Goal: Task Accomplishment & Management: Use online tool/utility

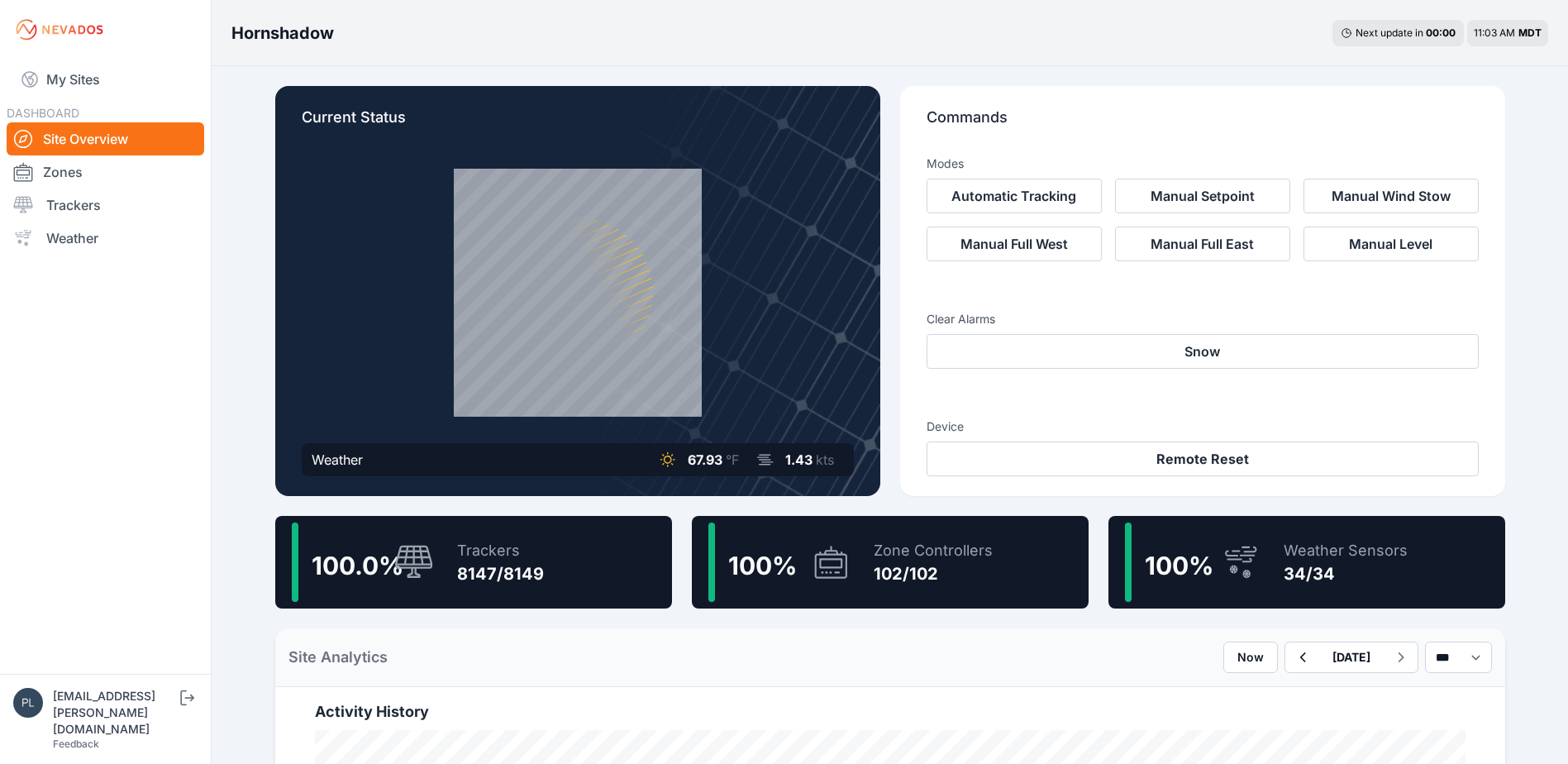
scroll to position [496, 0]
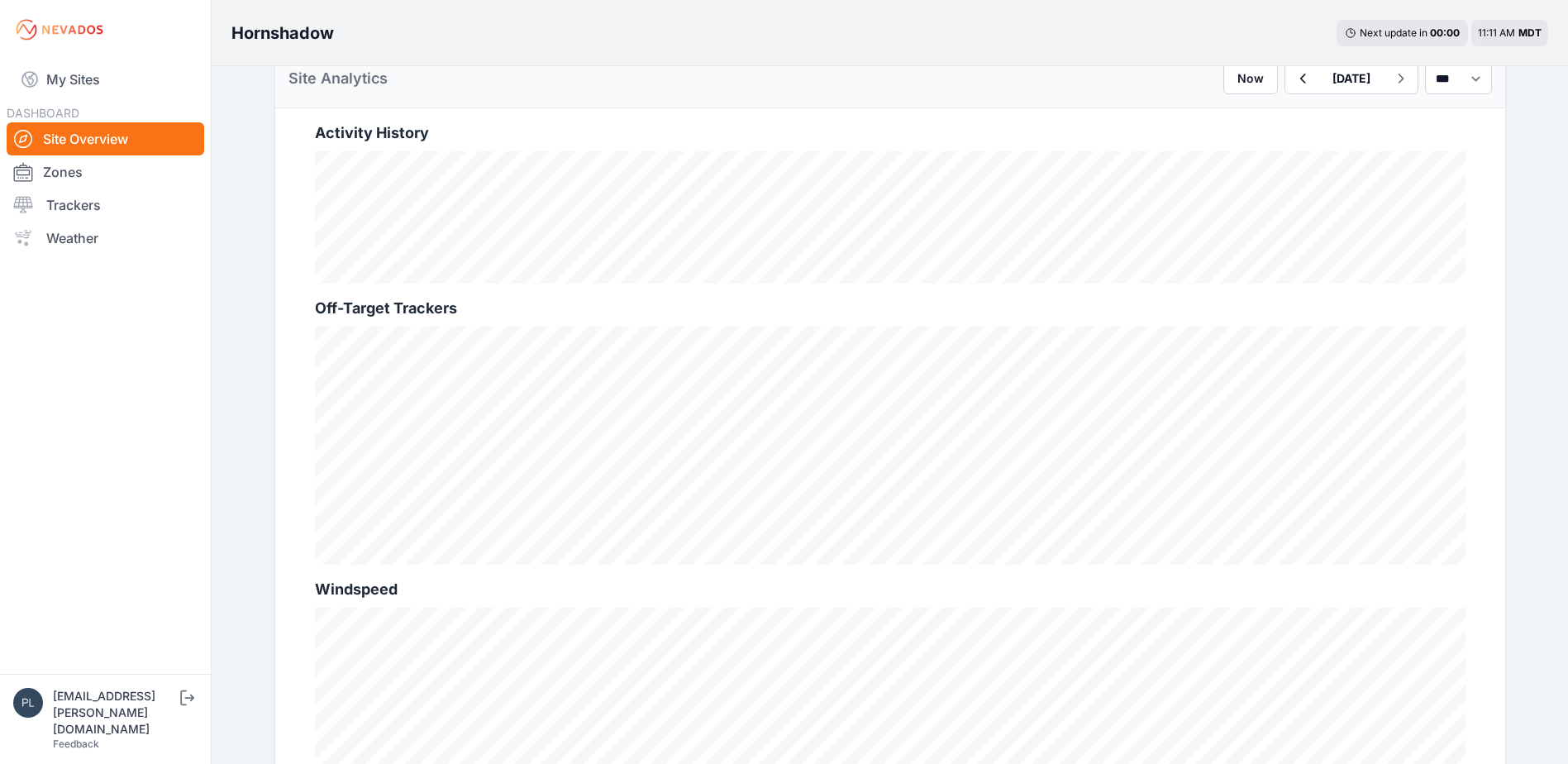
click at [138, 138] on link "Site Overview" at bounding box center [105, 139] width 197 height 33
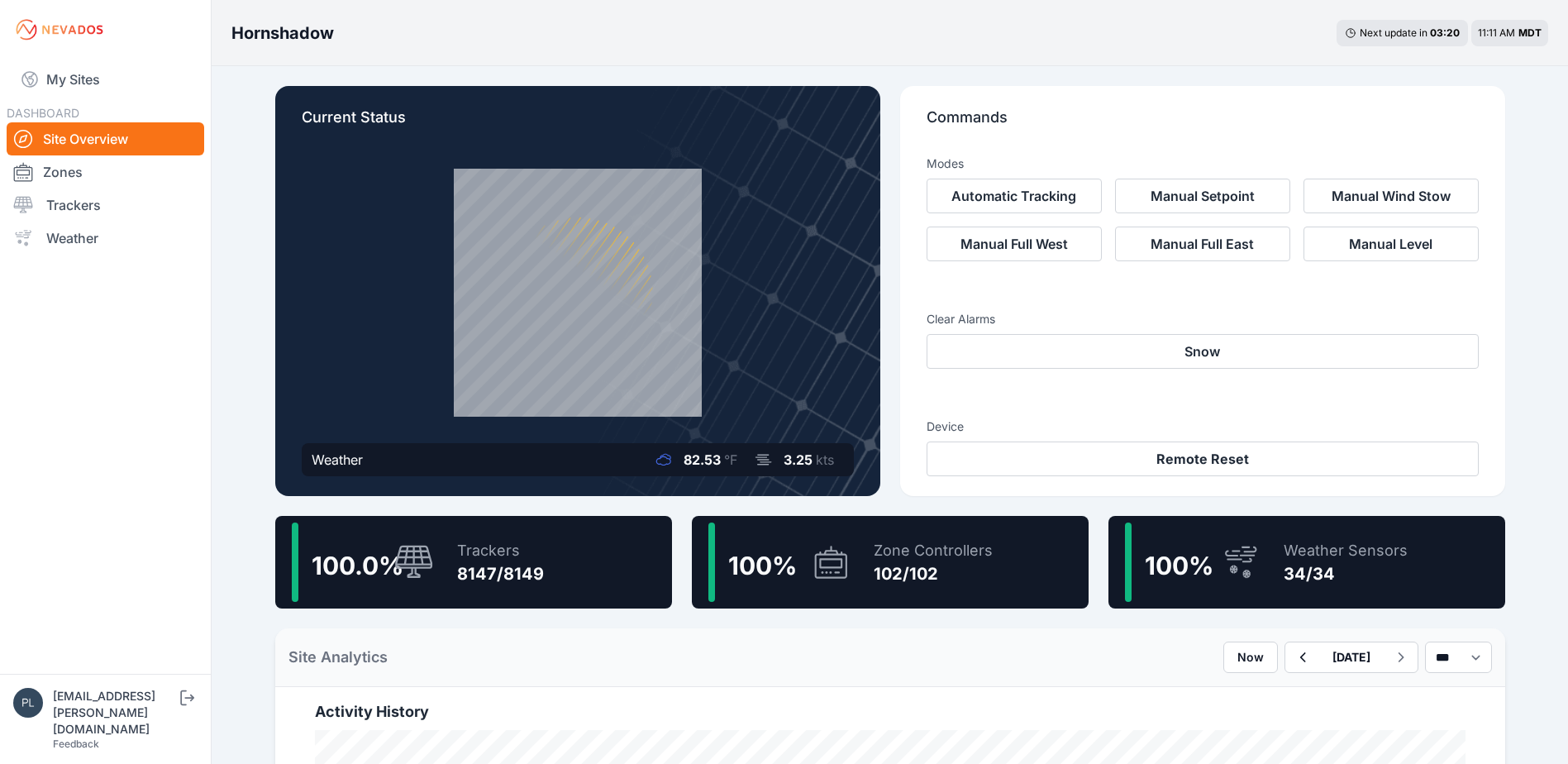
click at [145, 321] on nav "My Sites DASHBOARD Site Overview Zones Trackers Weather" at bounding box center [105, 360] width 211 height 601
click at [406, 550] on icon at bounding box center [414, 562] width 38 height 33
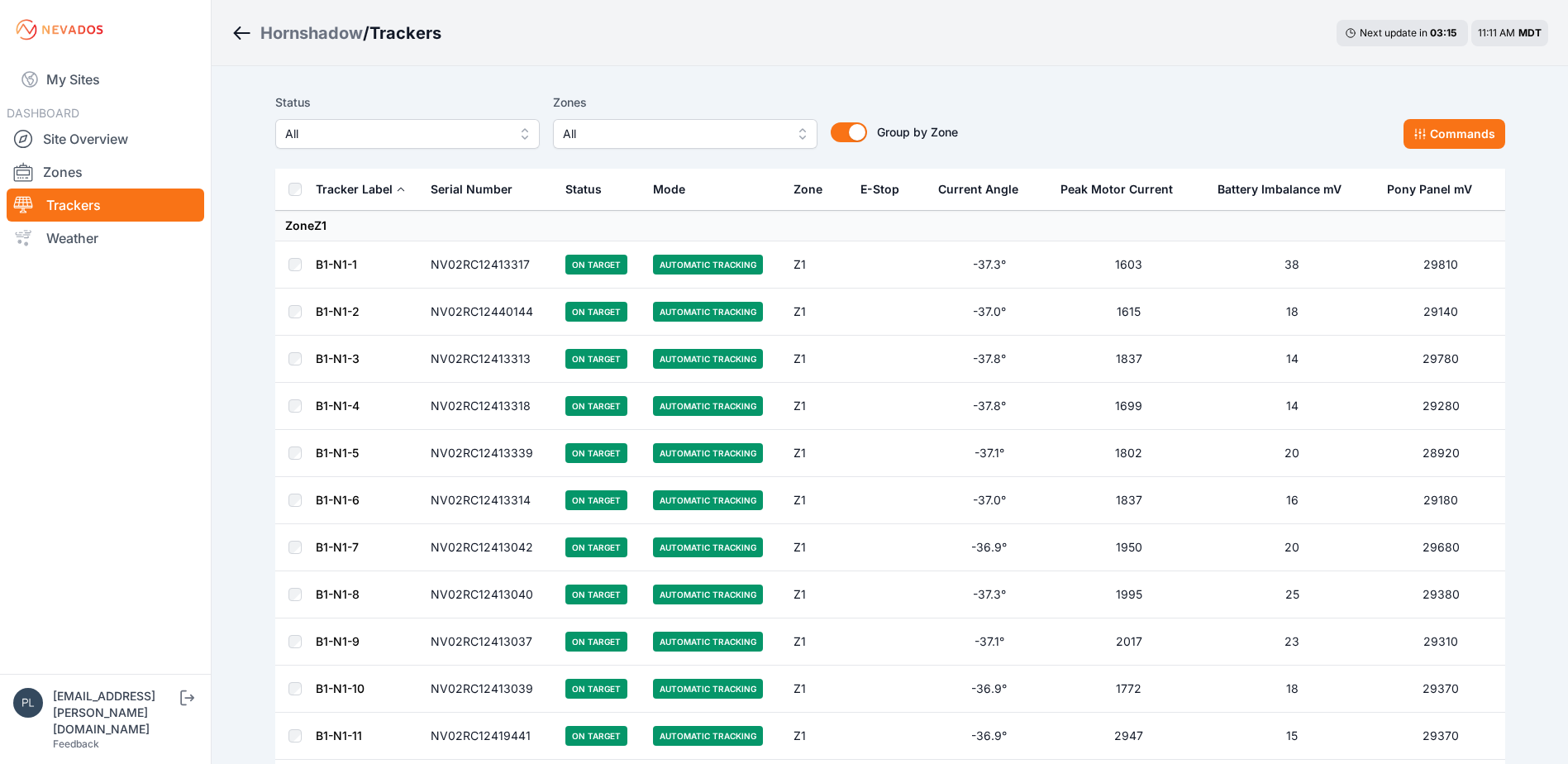
click at [369, 132] on span "All" at bounding box center [395, 133] width 222 height 20
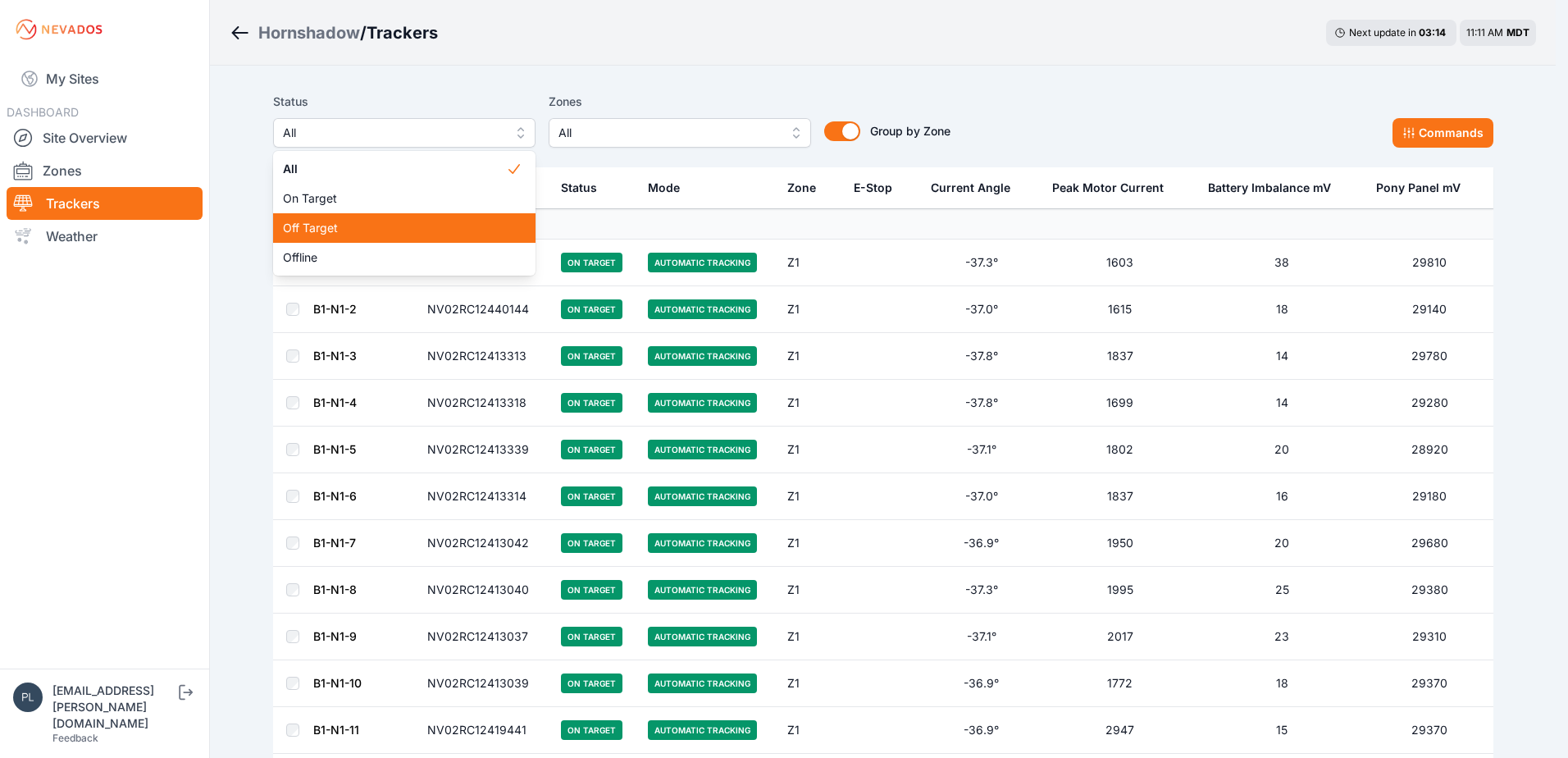
click at [322, 225] on span "Off Target" at bounding box center [394, 228] width 223 height 17
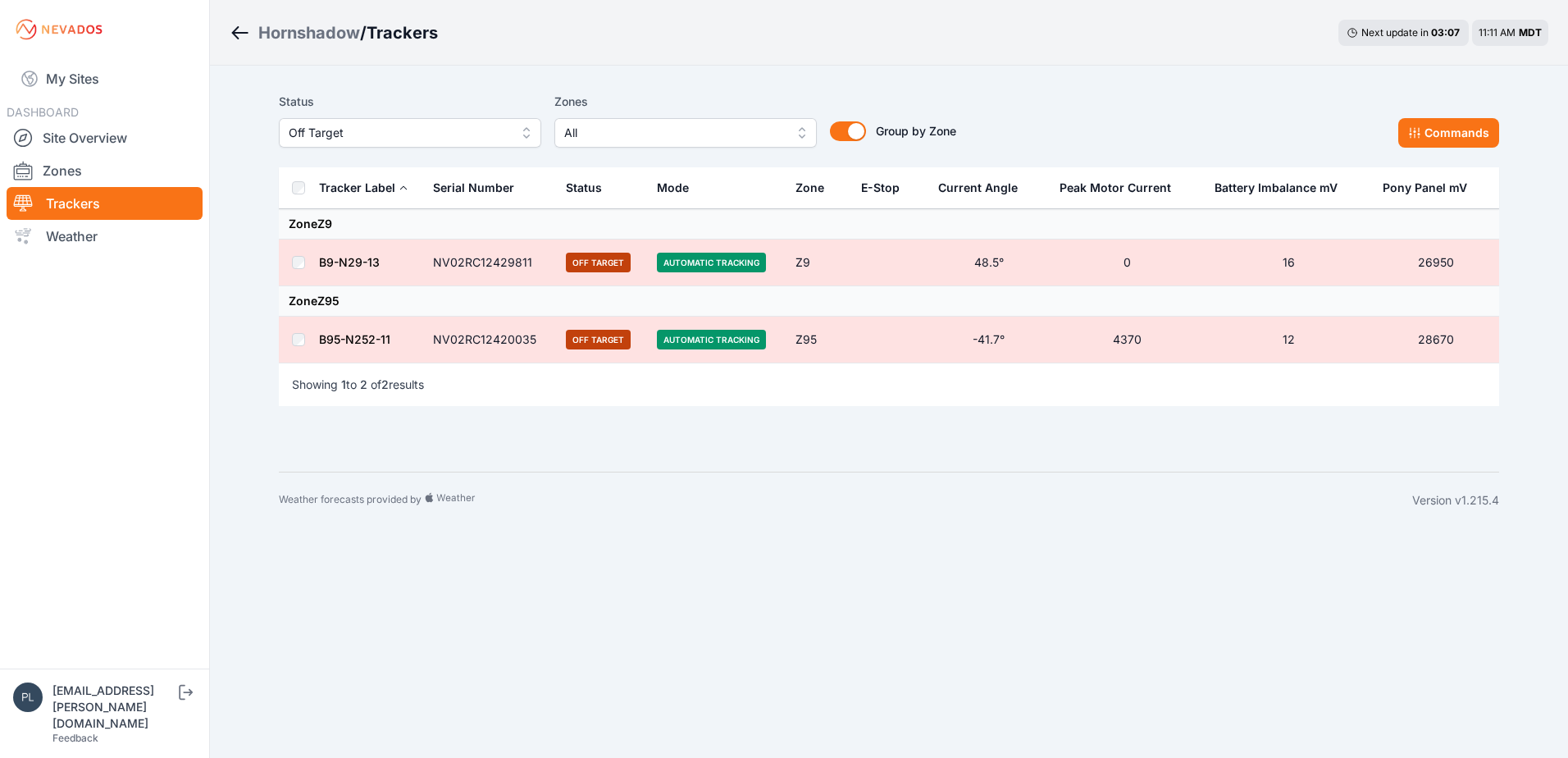
click at [289, 346] on td at bounding box center [298, 340] width 39 height 47
click at [1435, 136] on button "Commands" at bounding box center [1448, 133] width 101 height 30
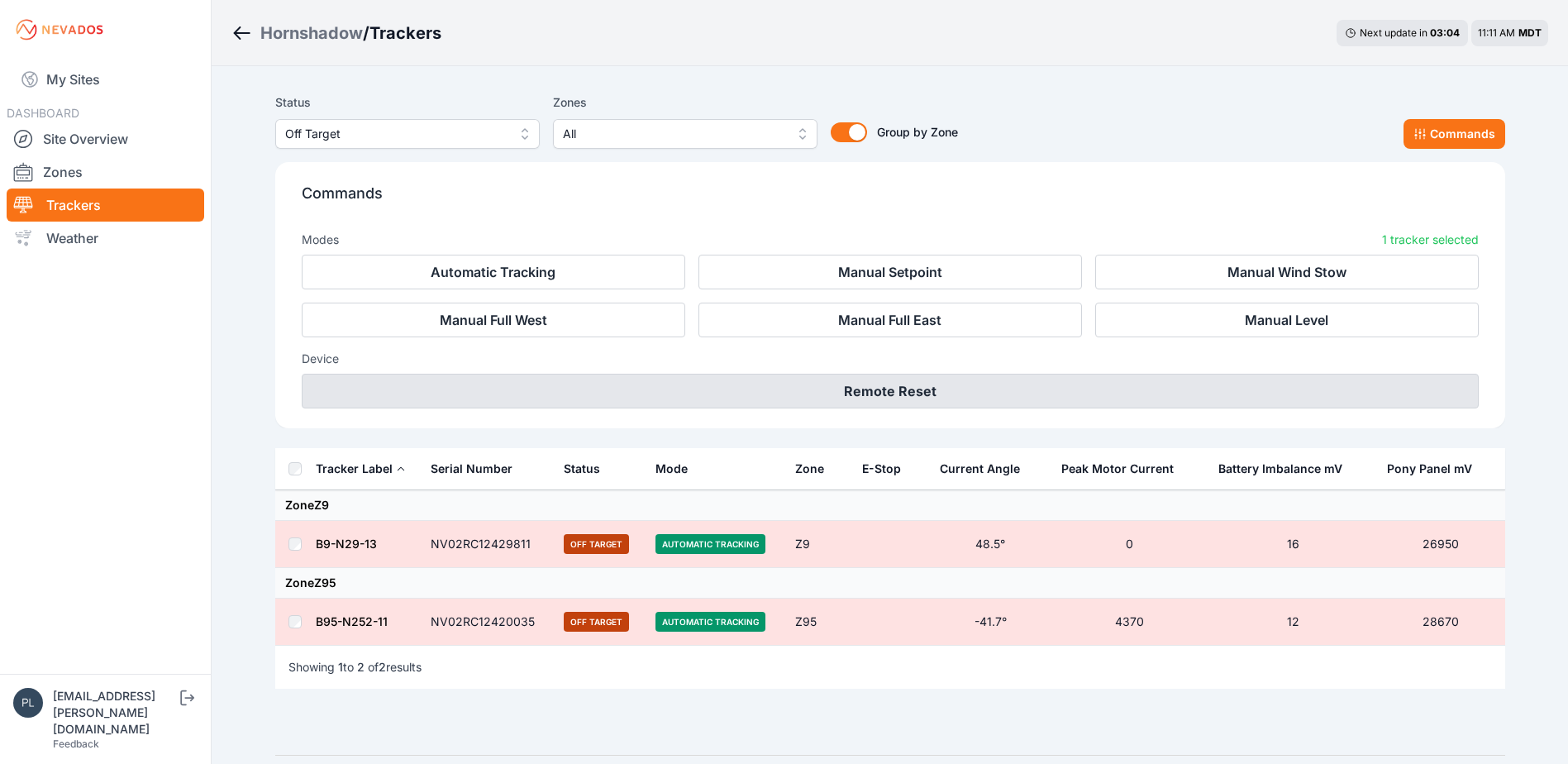
click at [849, 393] on button "Remote Reset" at bounding box center [890, 391] width 1177 height 35
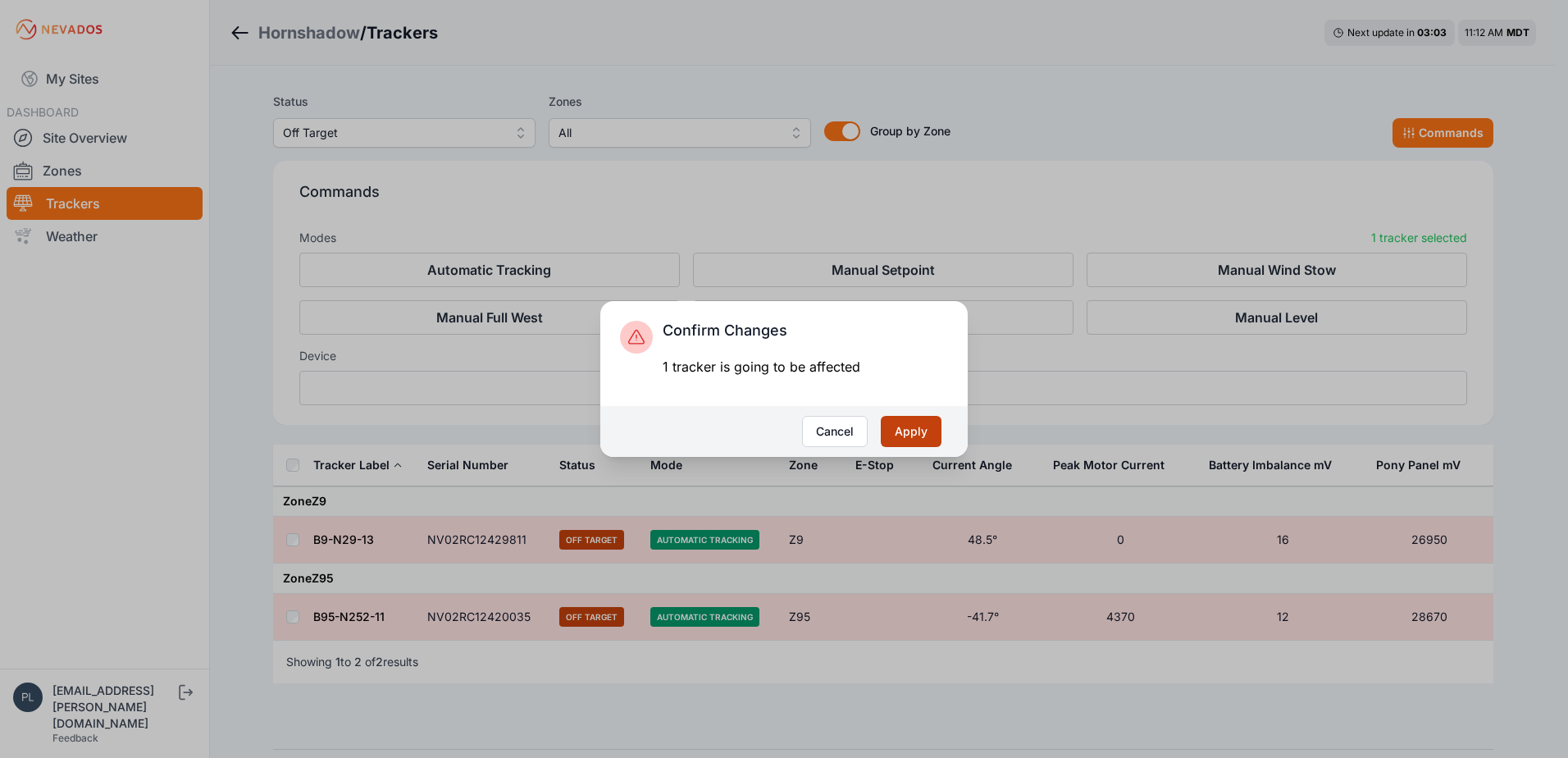
click at [920, 441] on button "Apply" at bounding box center [911, 431] width 61 height 31
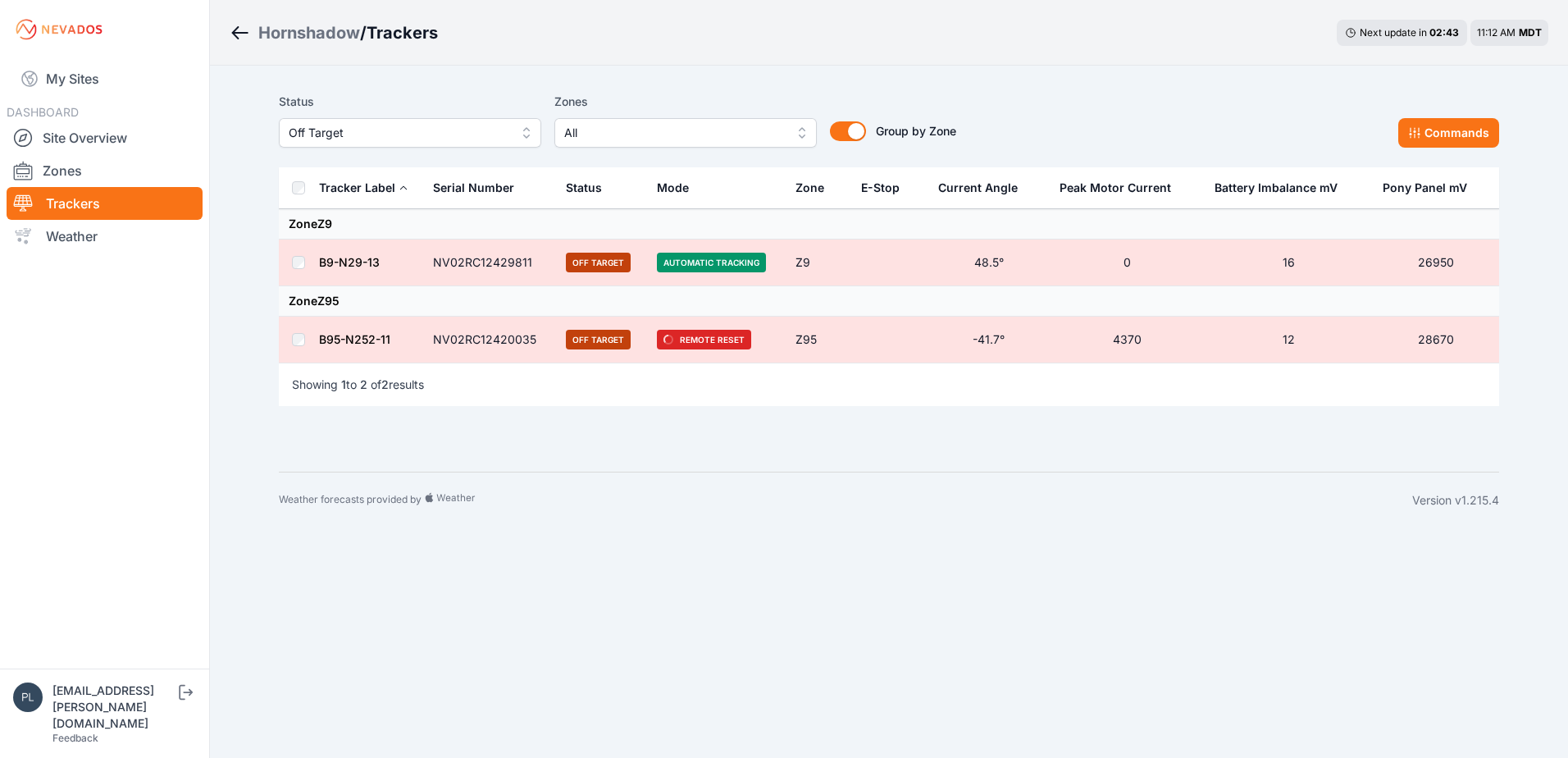
click at [388, 130] on span "Off Target" at bounding box center [398, 132] width 220 height 20
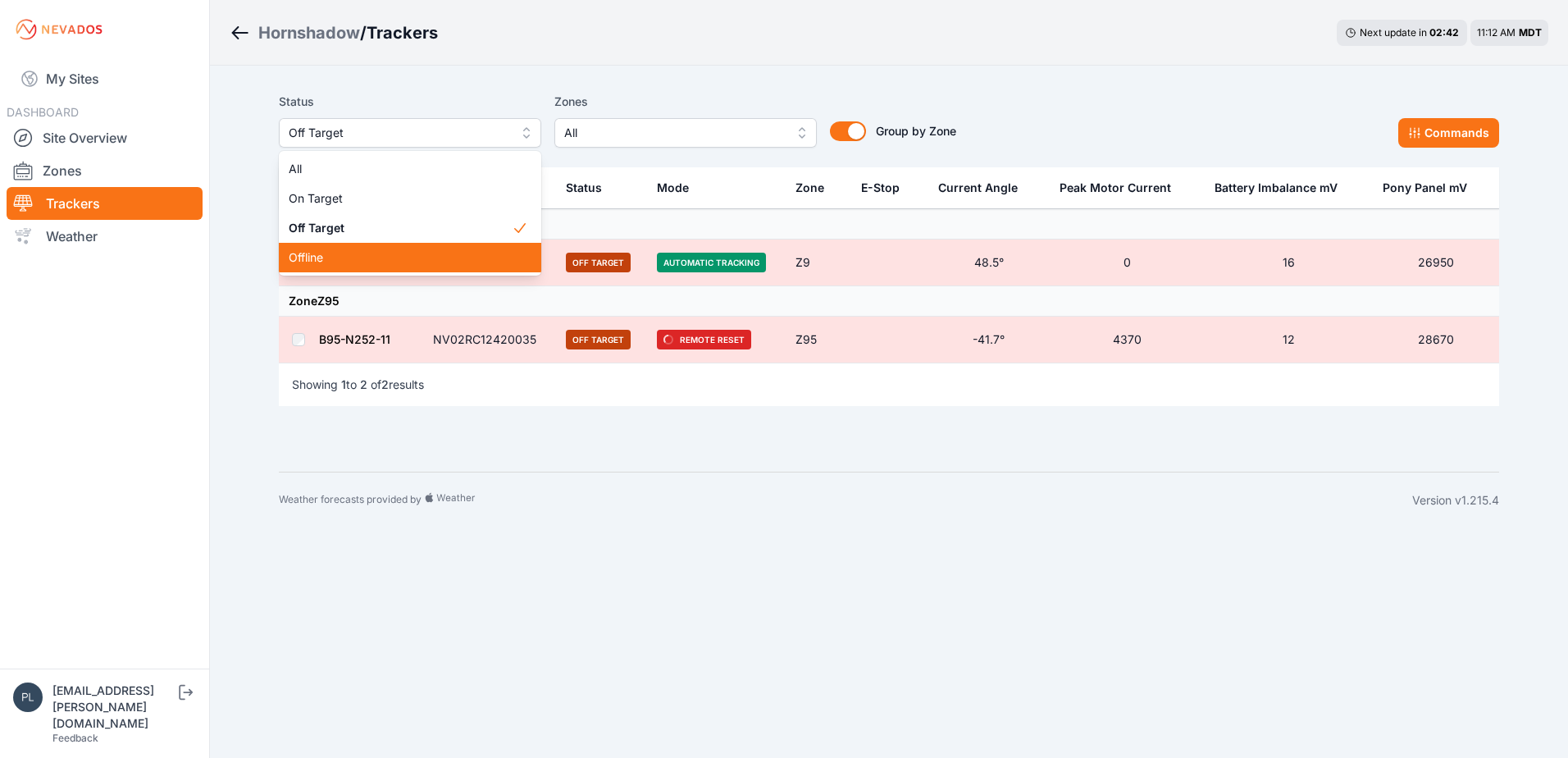
click at [367, 253] on span "Offline" at bounding box center [400, 257] width 223 height 17
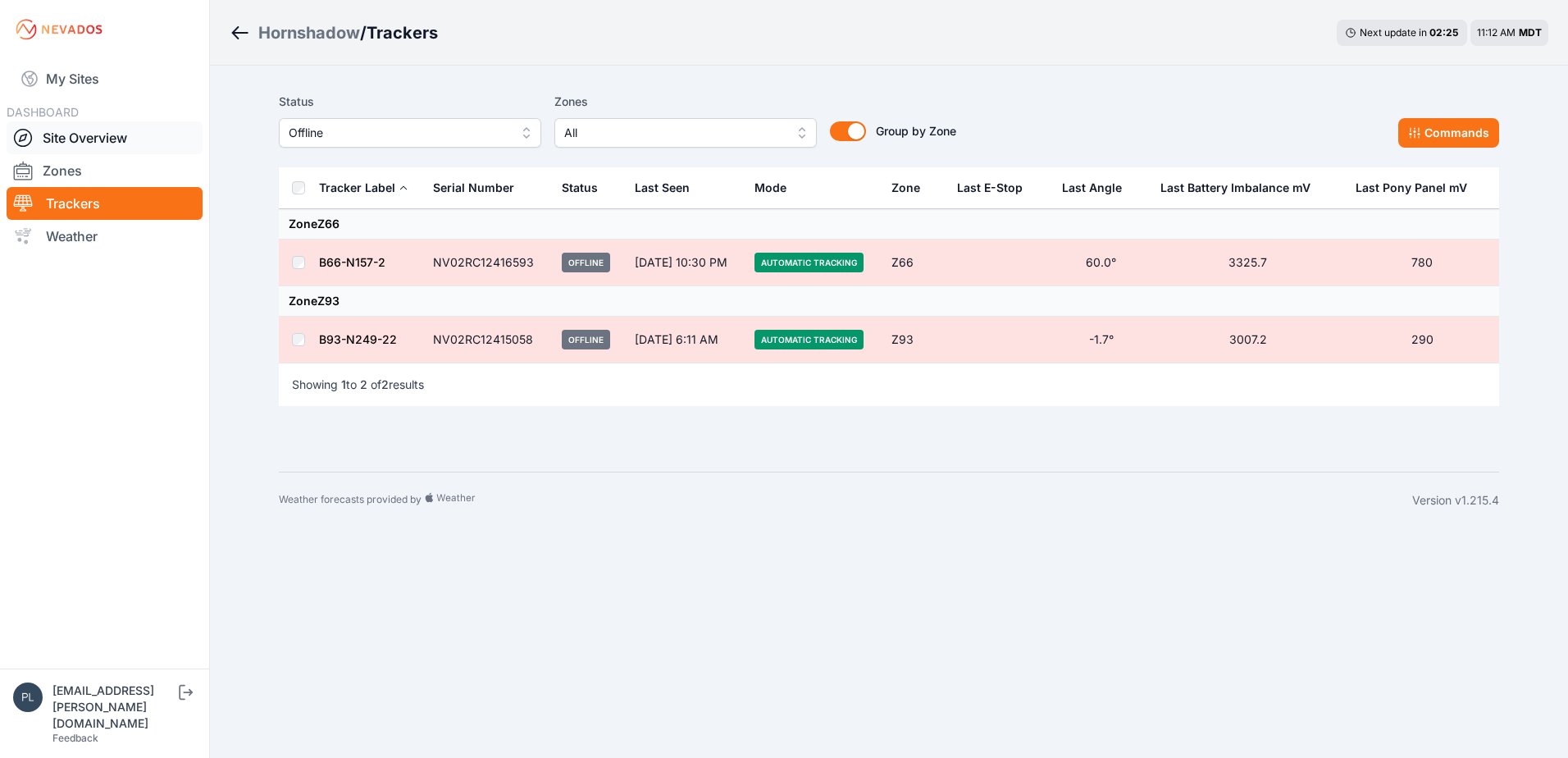
click at [124, 142] on link "Site Overview" at bounding box center [104, 138] width 196 height 33
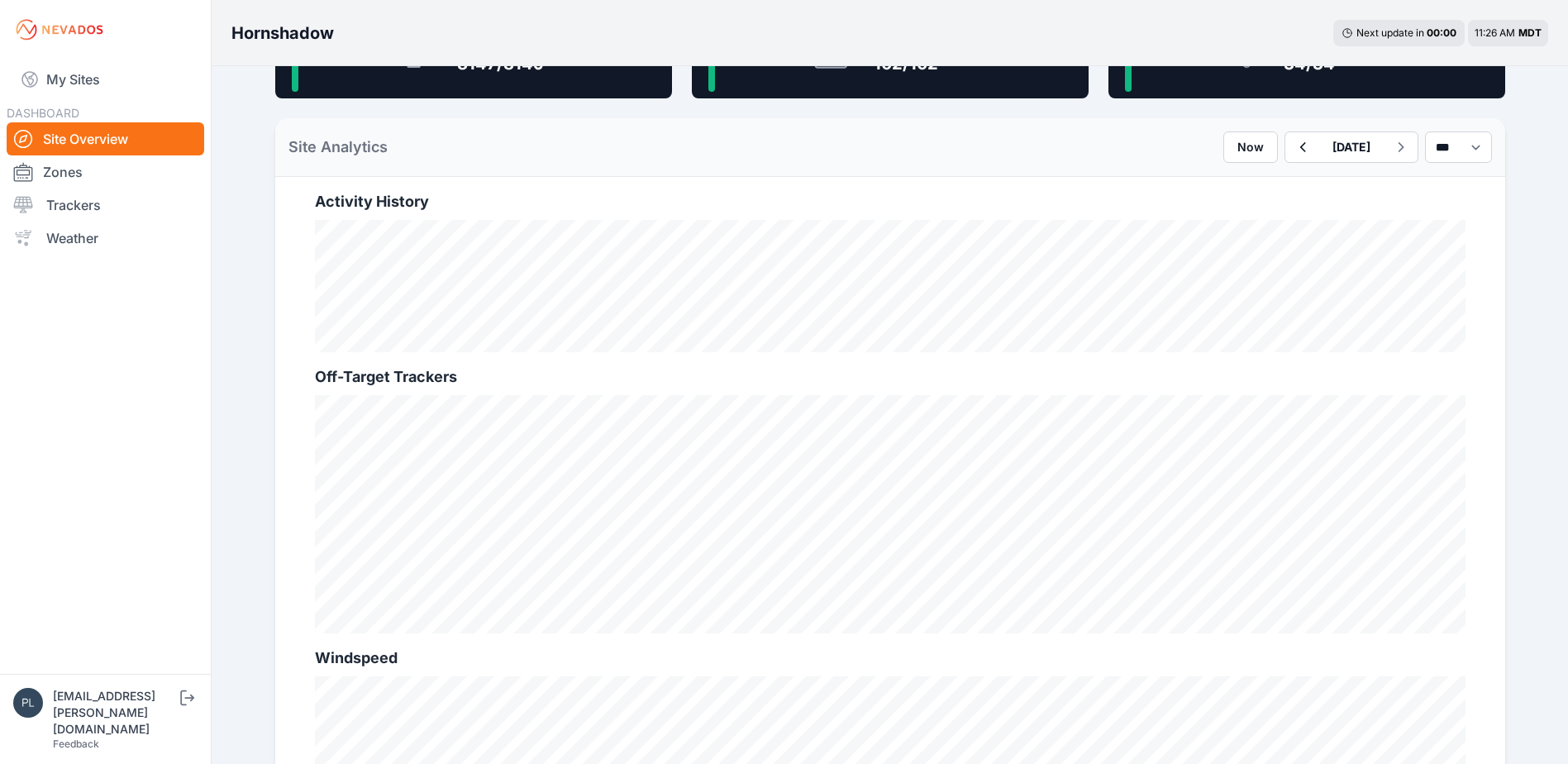
scroll to position [578, 0]
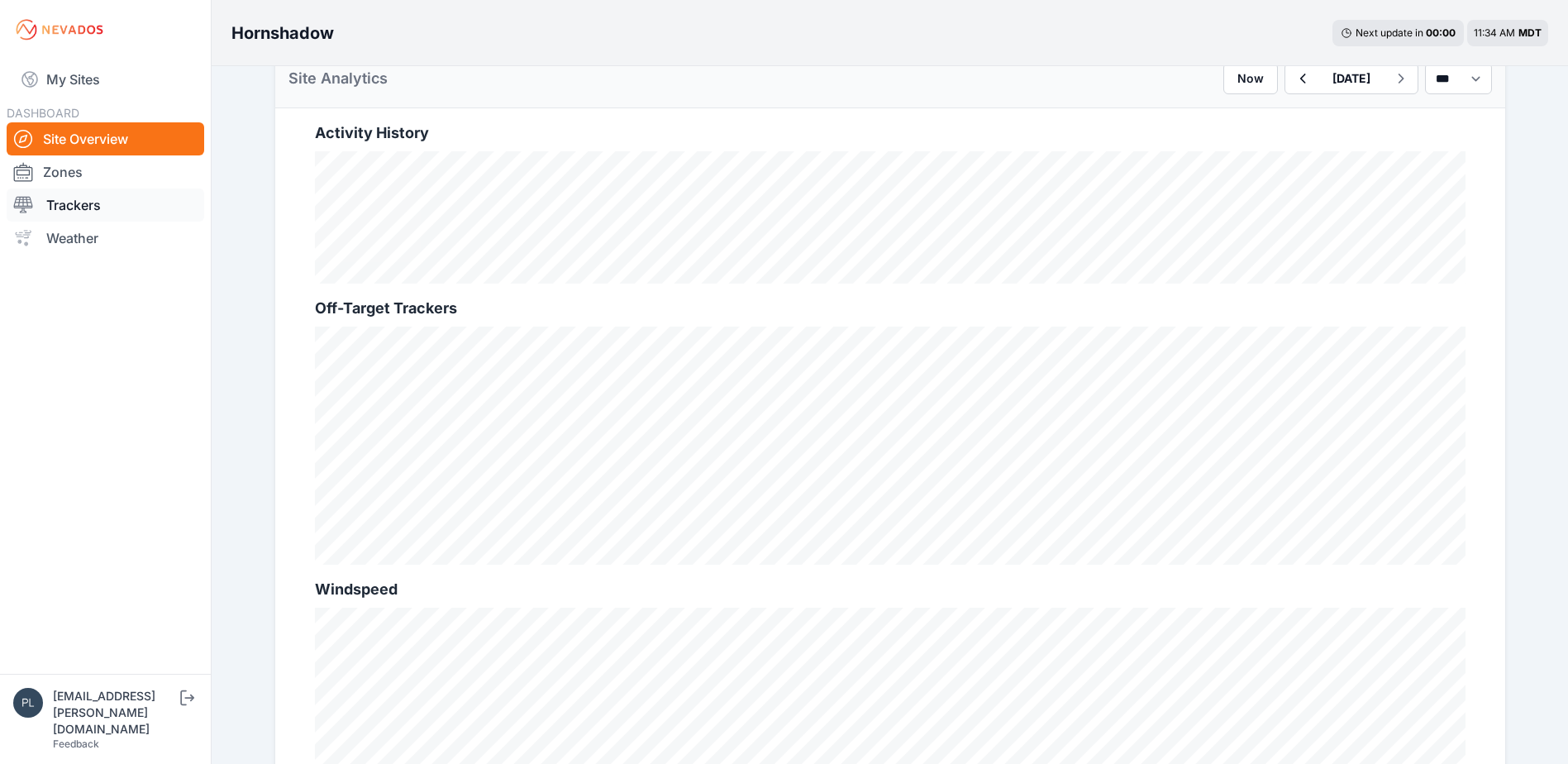
click at [112, 188] on link "Trackers" at bounding box center [105, 205] width 197 height 33
click at [102, 211] on link "Trackers" at bounding box center [105, 205] width 197 height 33
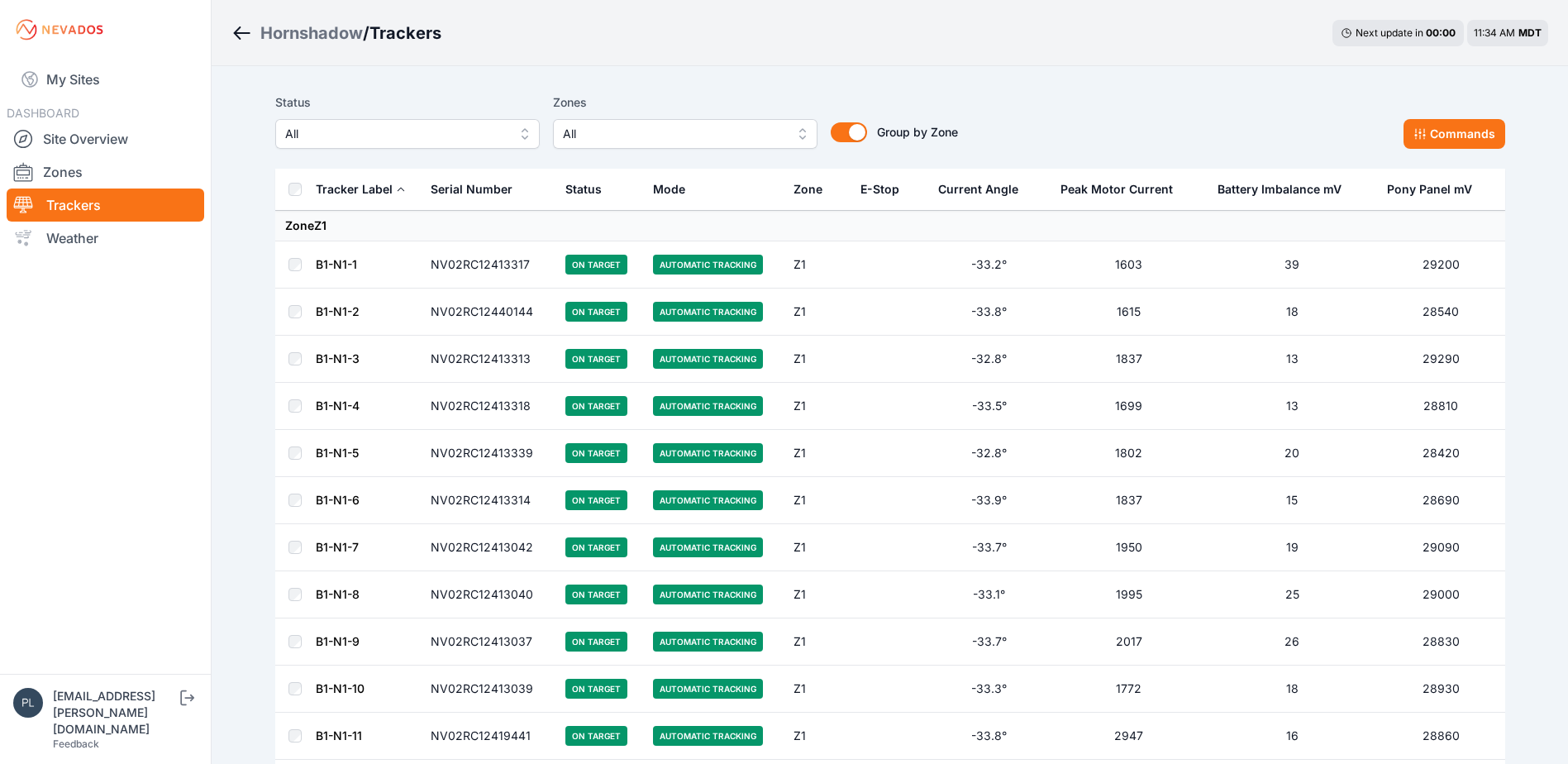
click at [465, 136] on span "All" at bounding box center [395, 133] width 222 height 20
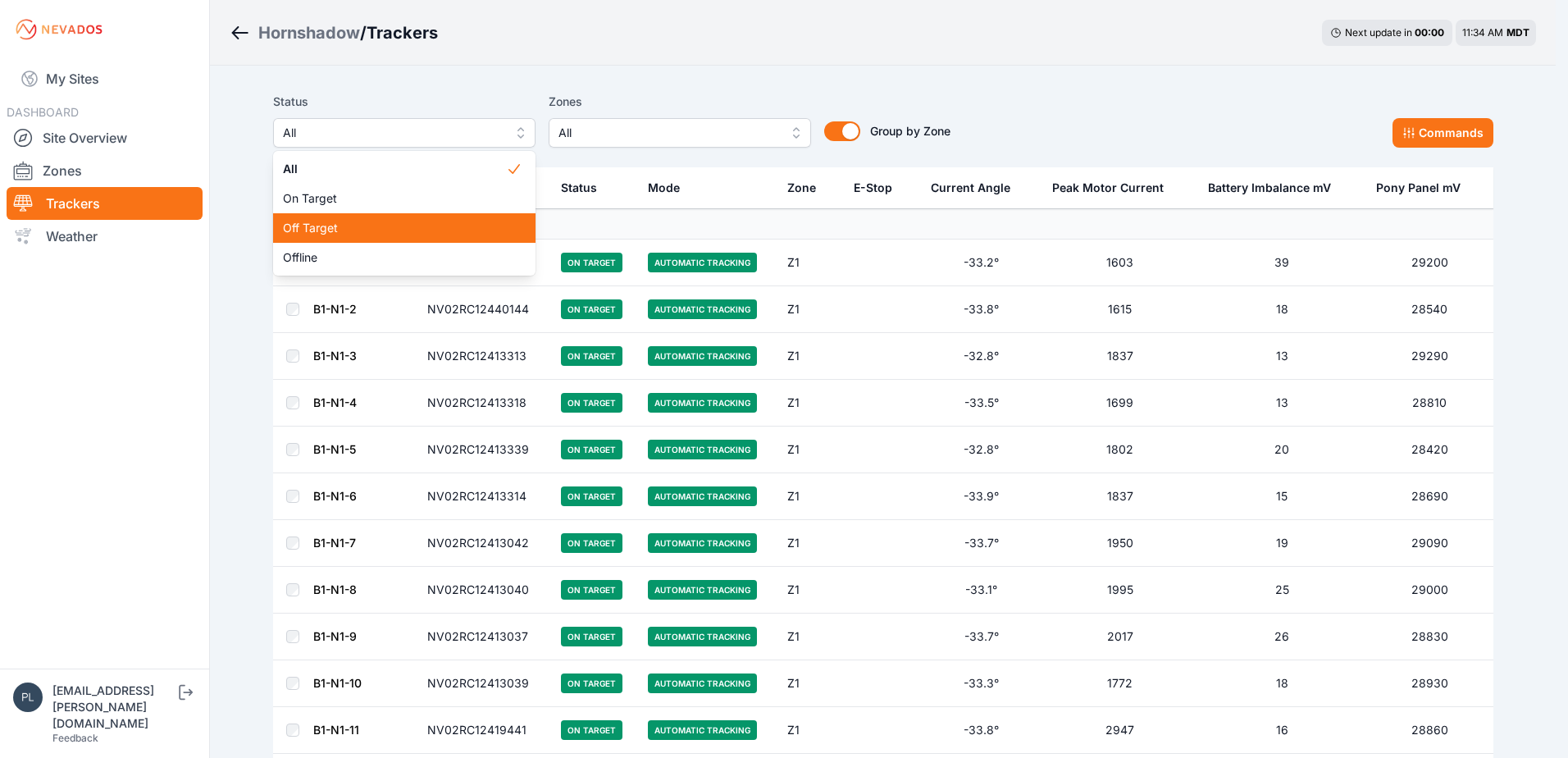
click at [429, 220] on span "Off Target" at bounding box center [394, 228] width 223 height 17
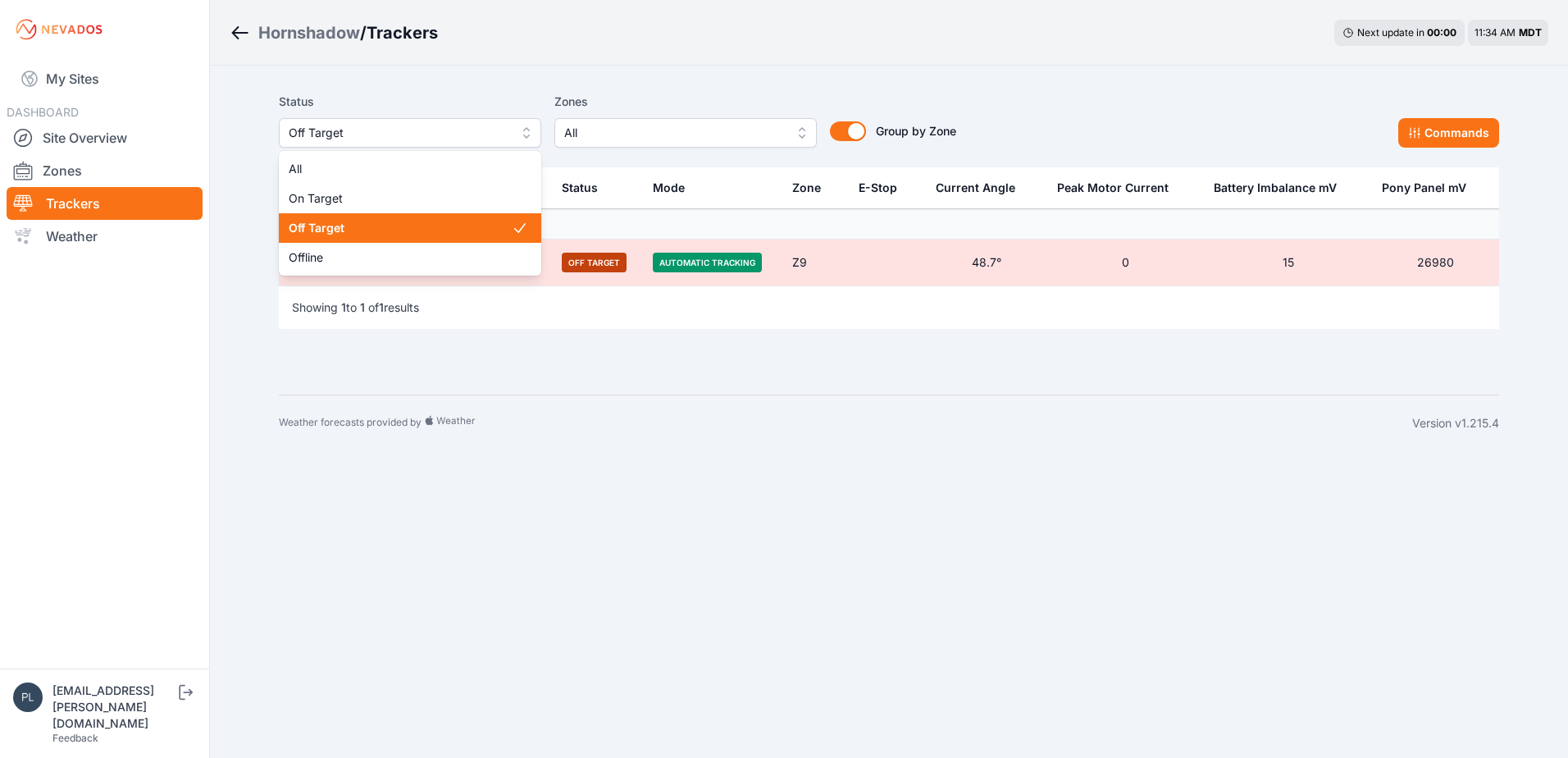
click at [469, 135] on span "Off Target" at bounding box center [398, 132] width 220 height 20
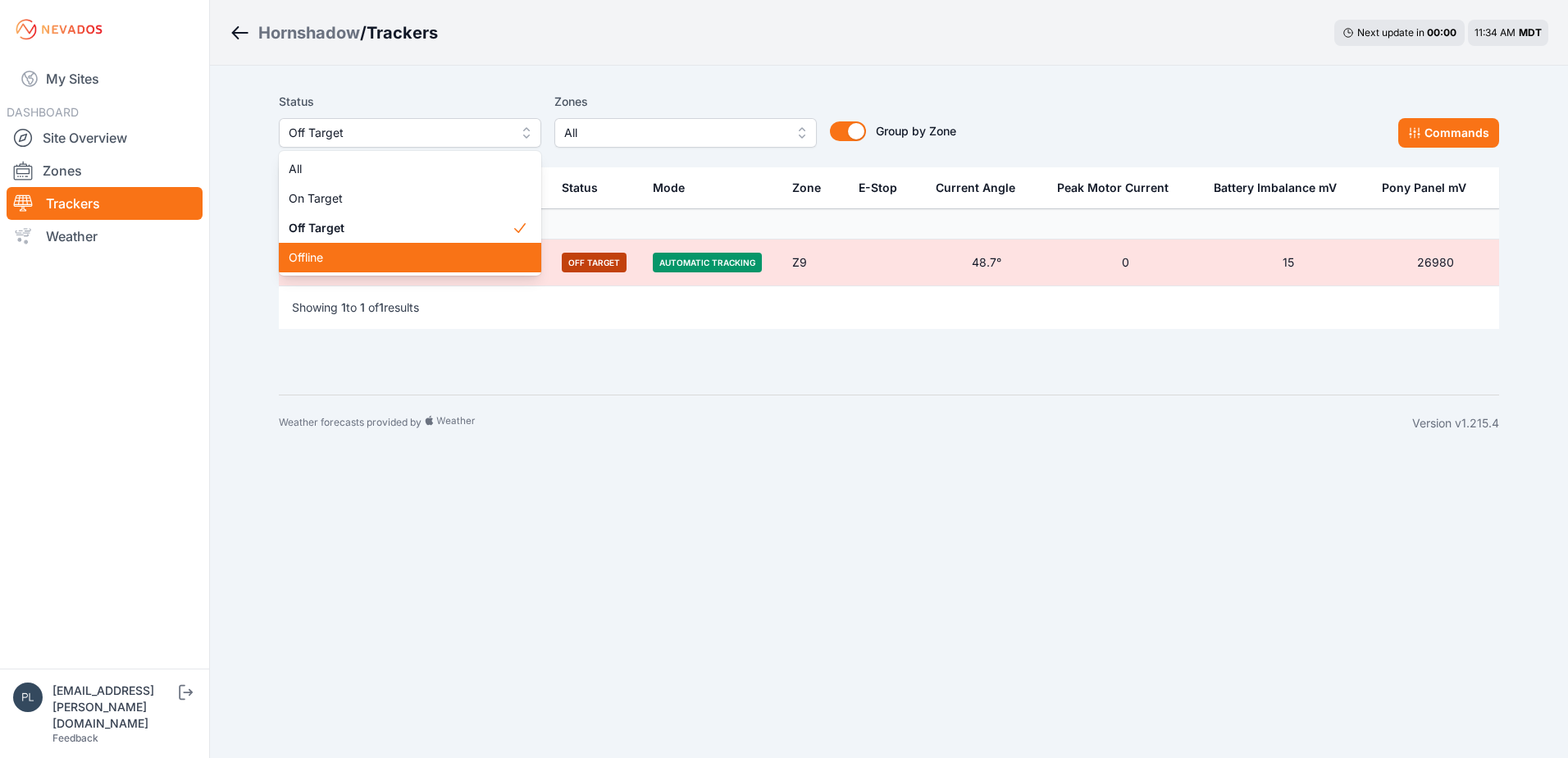
click at [440, 260] on span "Offline" at bounding box center [400, 257] width 223 height 17
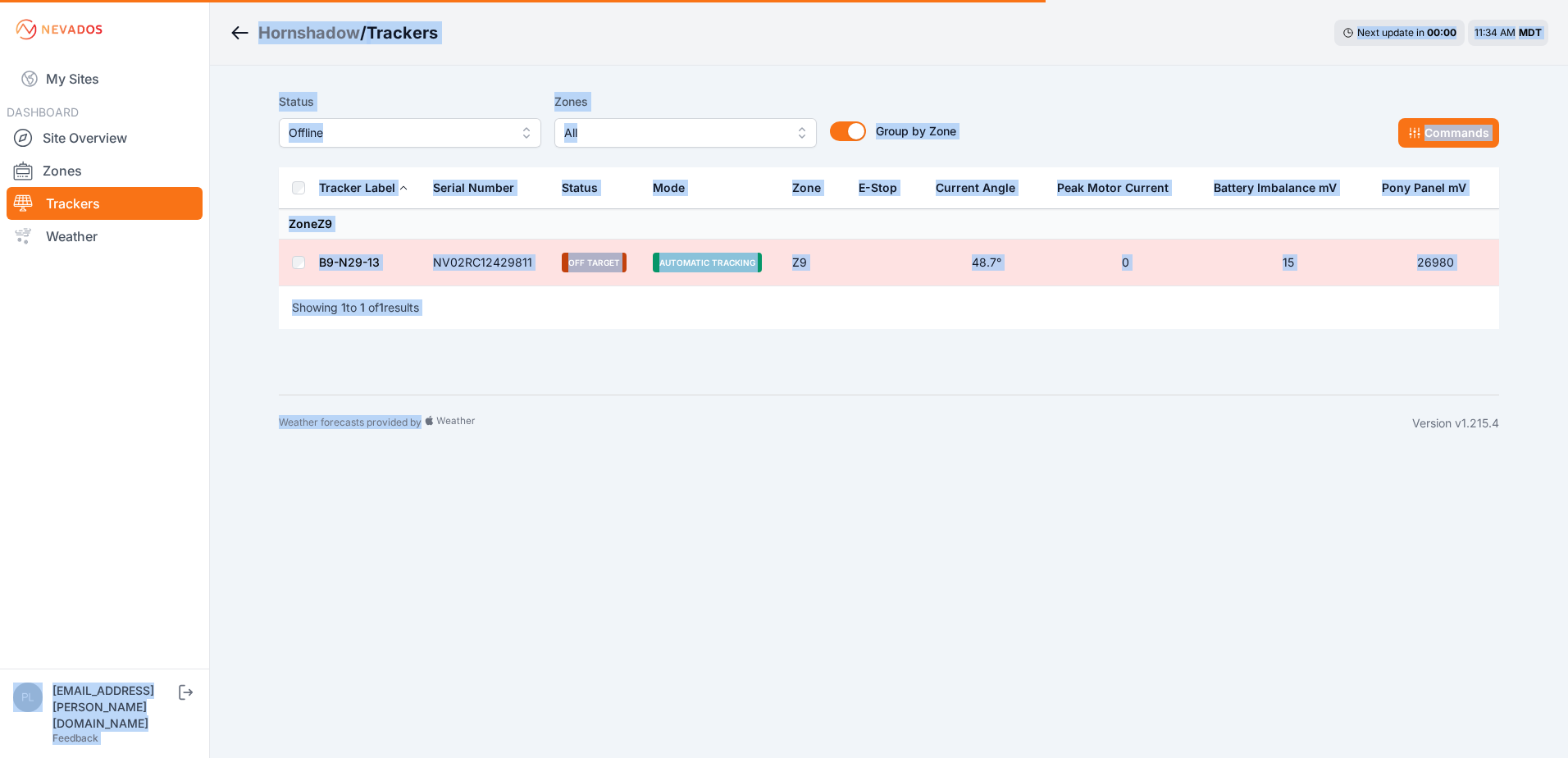
drag, startPoint x: 515, startPoint y: 415, endPoint x: 189, endPoint y: 436, distance: 326.7
click at [189, 436] on div "My Sites DASHBOARD Site Overview Zones Trackers Weather plsmith@sundt.com Feedb…" at bounding box center [784, 225] width 1568 height 451
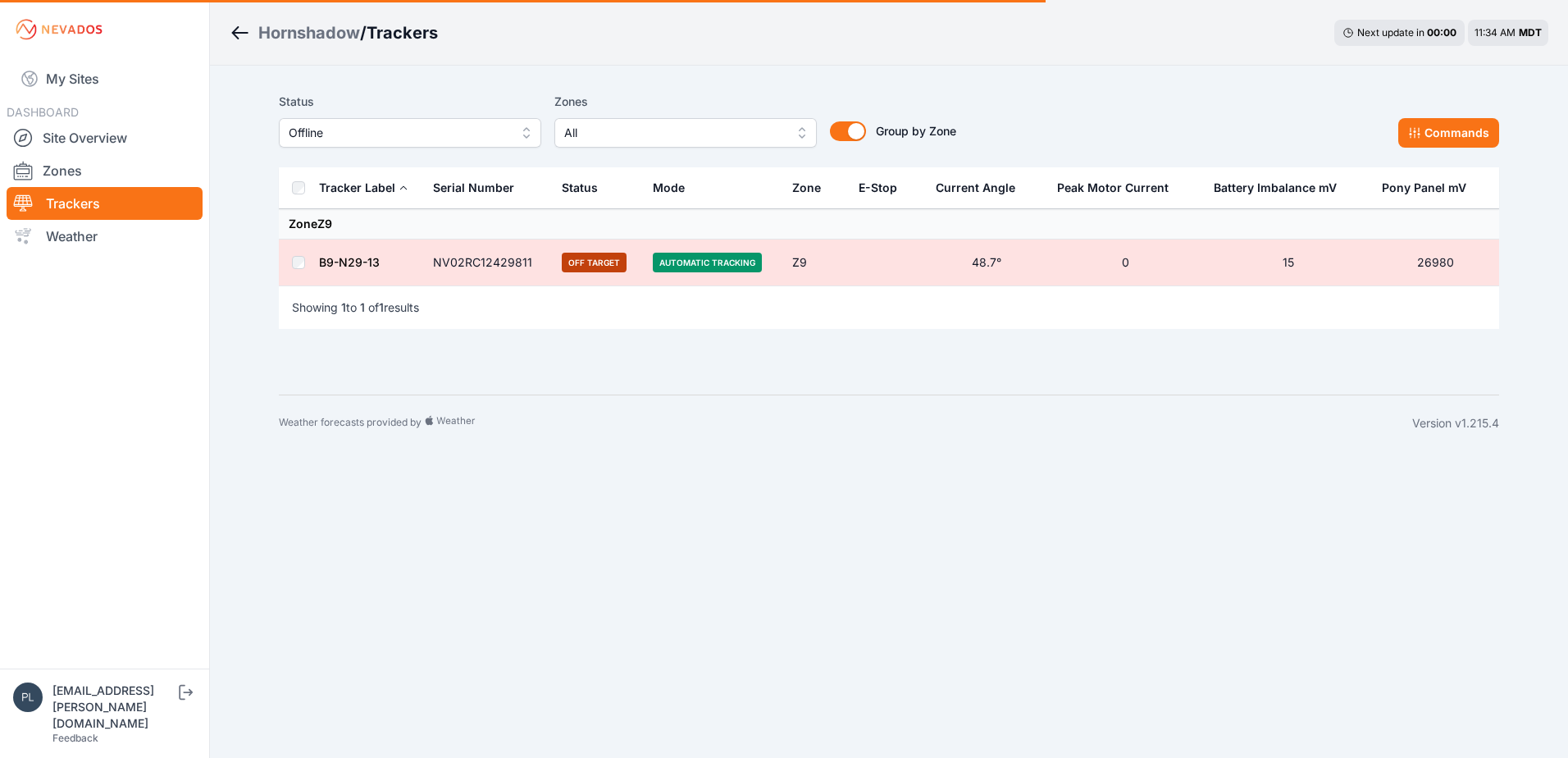
click at [434, 460] on body "My Sites DASHBOARD Site Overview Zones Trackers Weather plsmith@sundt.com Feedb…" at bounding box center [784, 379] width 1568 height 758
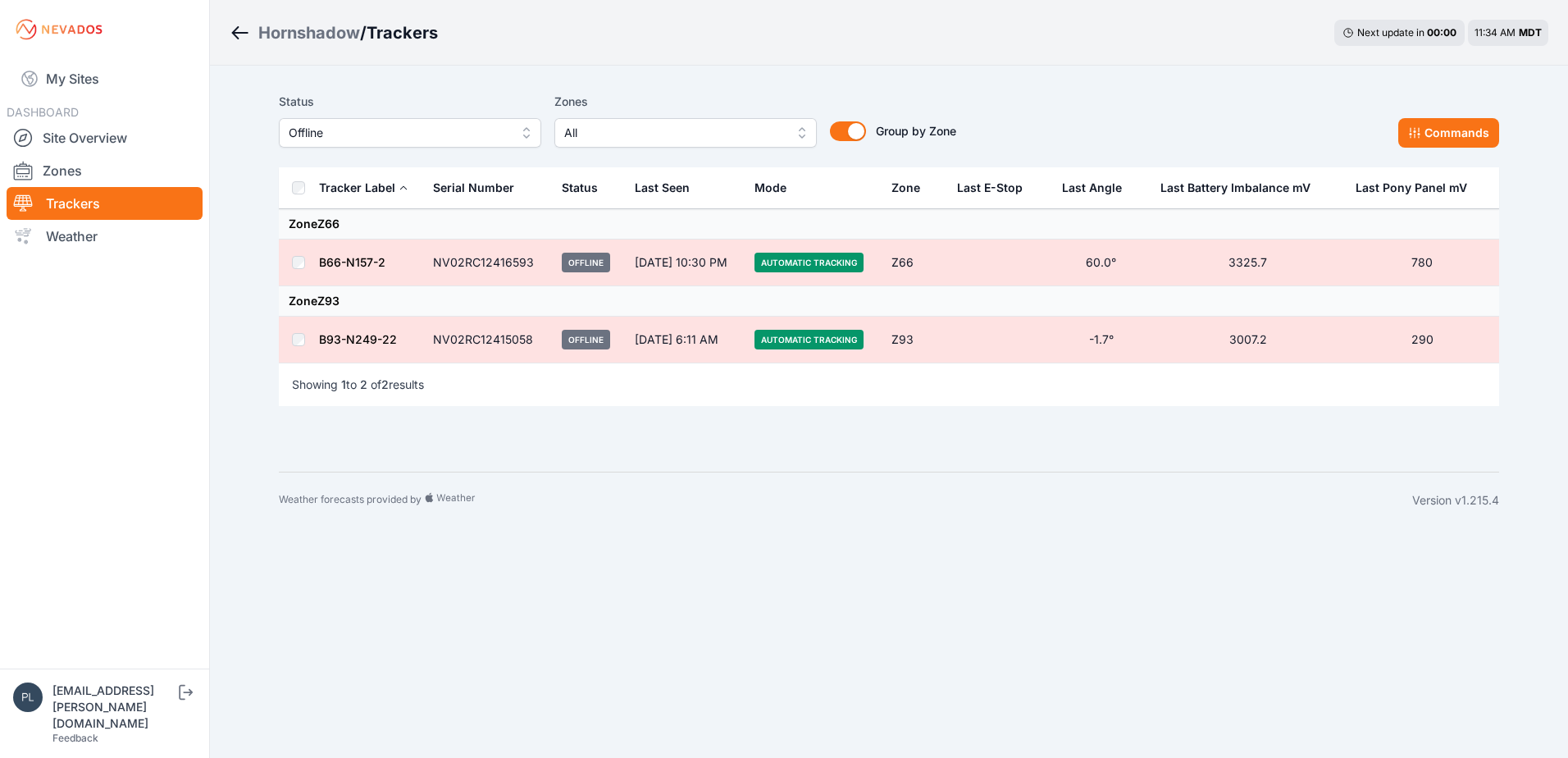
click at [208, 327] on nav "My Sites DASHBOARD Site Overview Zones Trackers Weather" at bounding box center [104, 357] width 209 height 596
click at [137, 128] on link "Site Overview" at bounding box center [104, 138] width 196 height 33
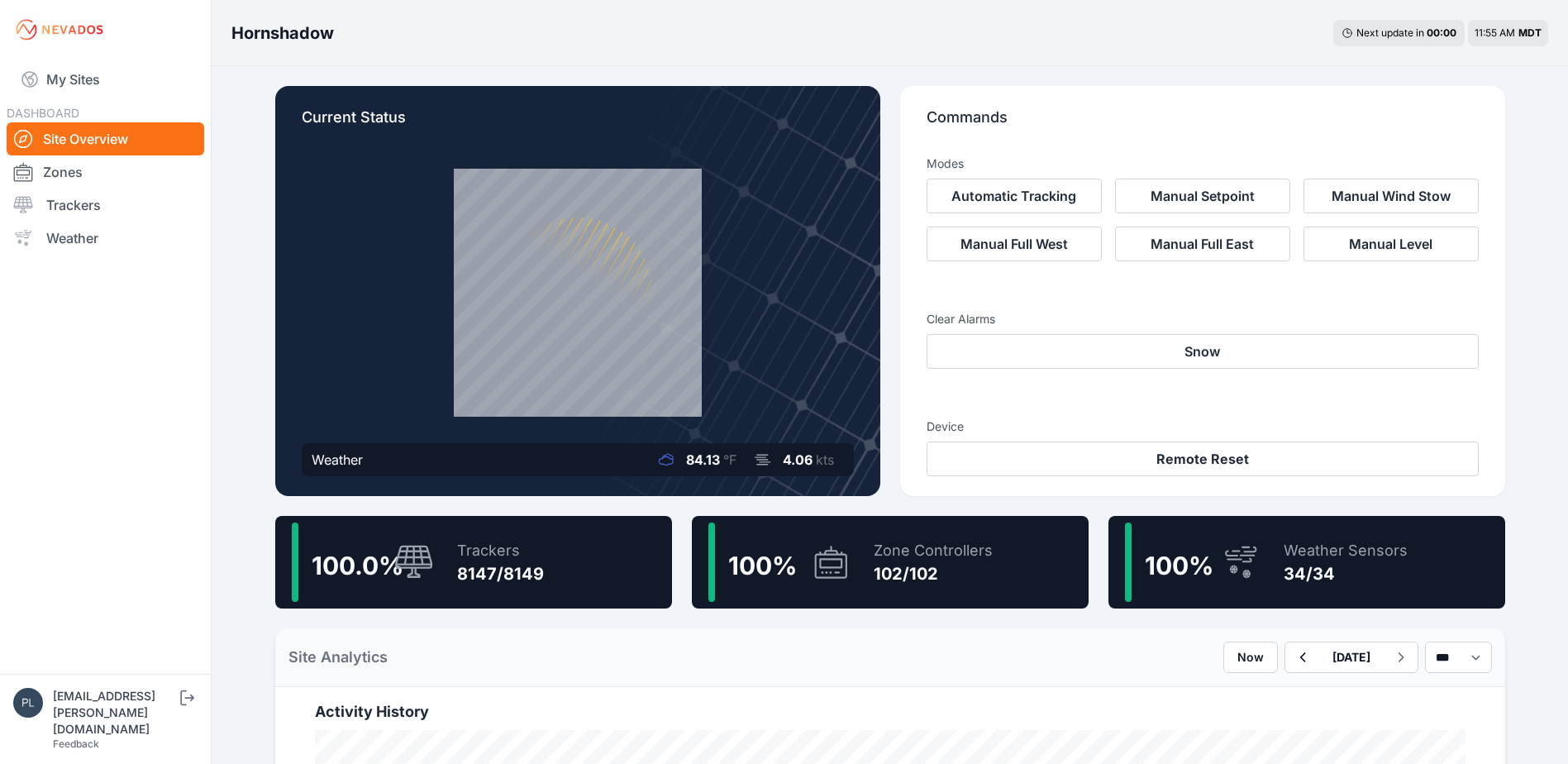
click at [474, 574] on div "8147/8149" at bounding box center [500, 573] width 87 height 23
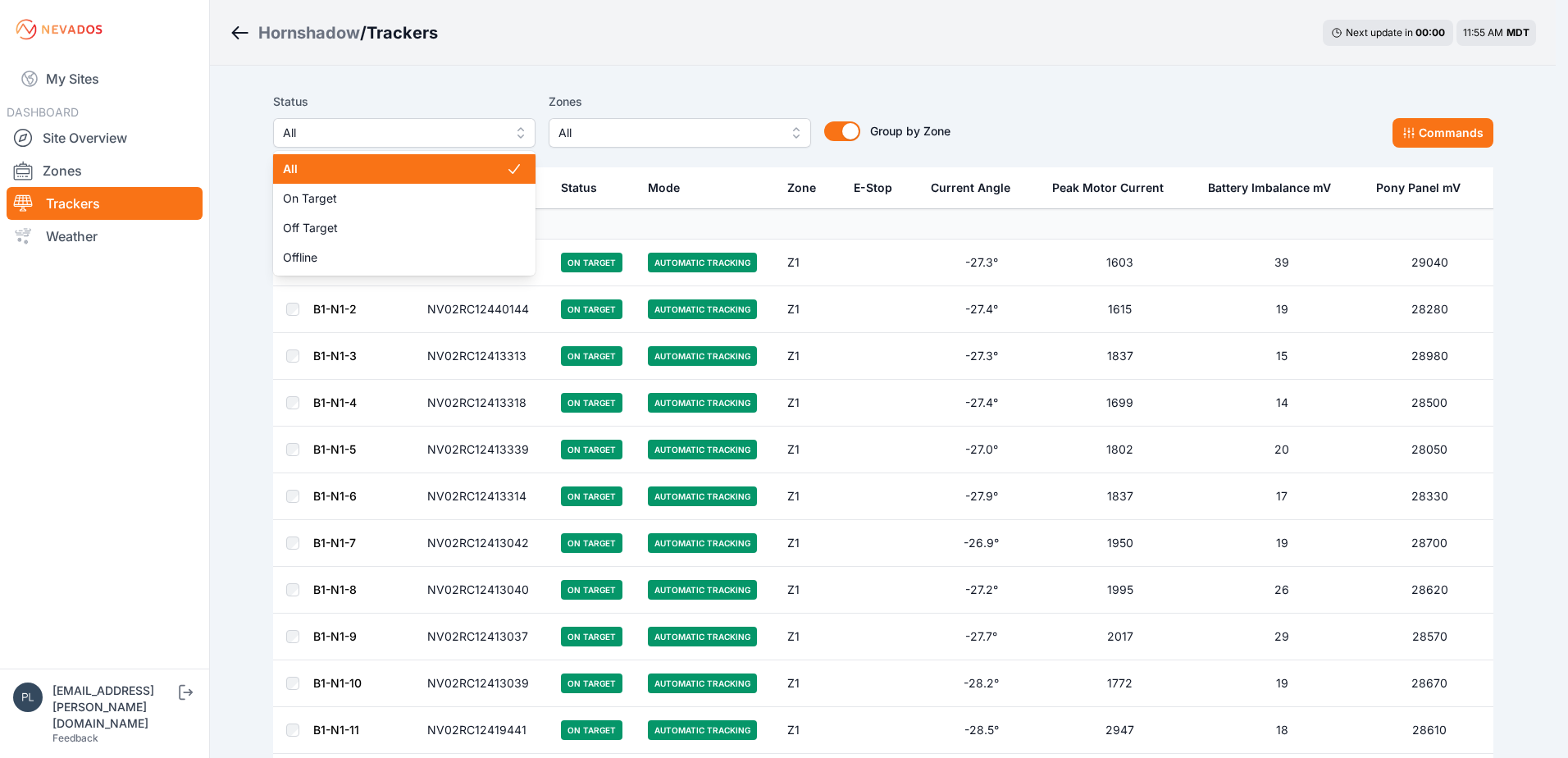
click at [319, 135] on span "All" at bounding box center [392, 132] width 220 height 20
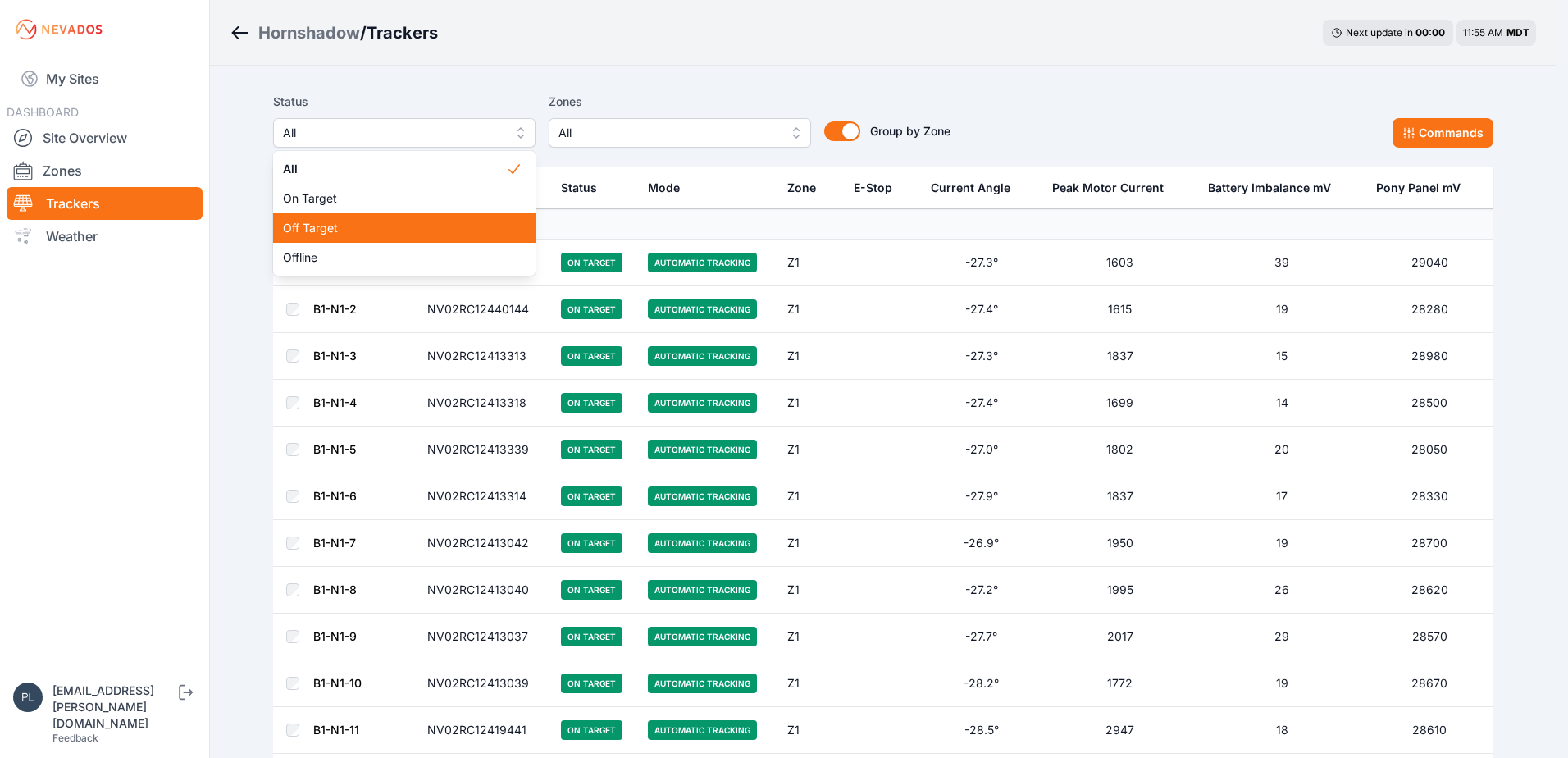
click at [334, 236] on span "Off Target" at bounding box center [394, 228] width 223 height 17
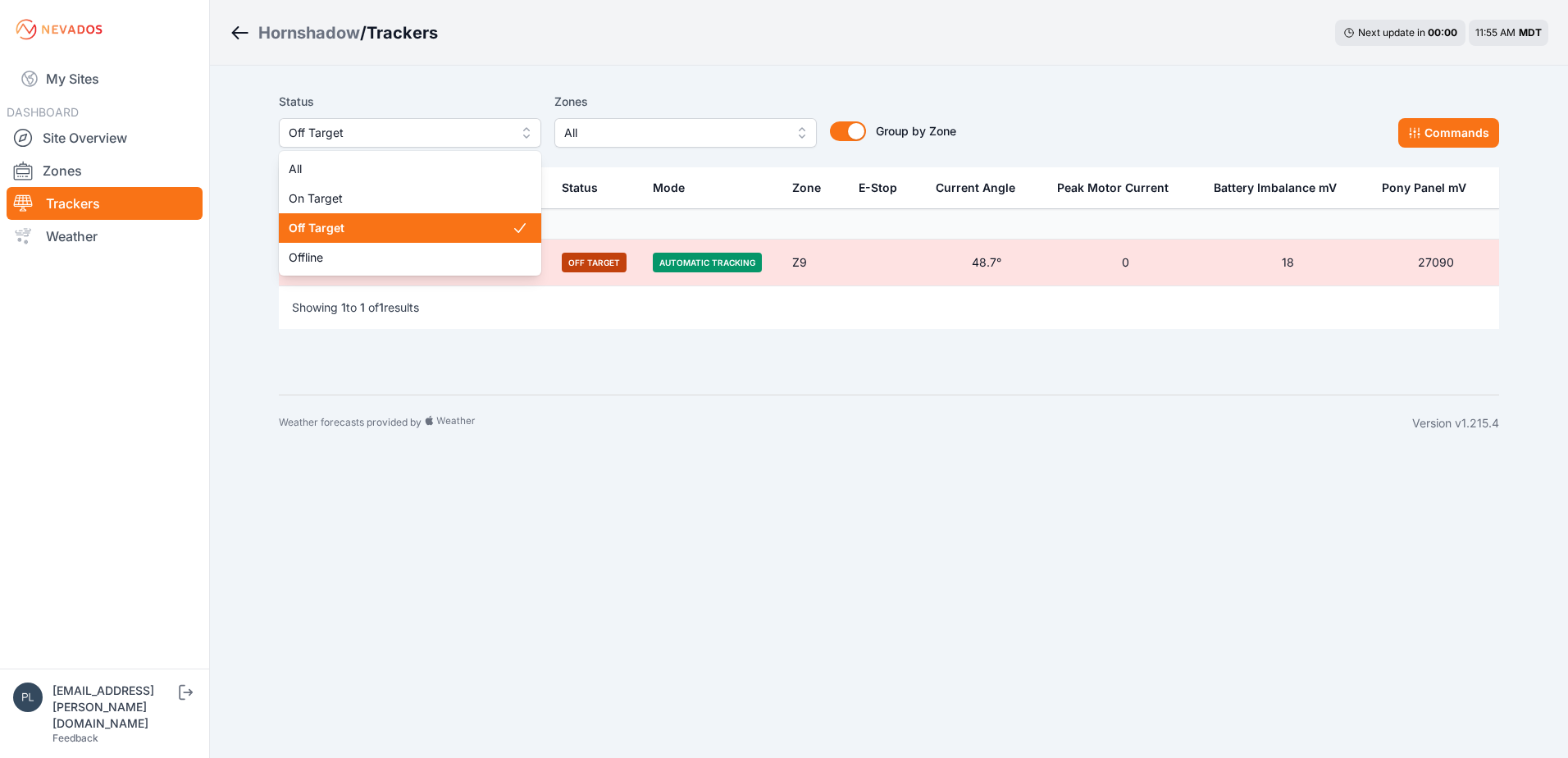
click at [487, 140] on span "Off Target" at bounding box center [398, 132] width 220 height 20
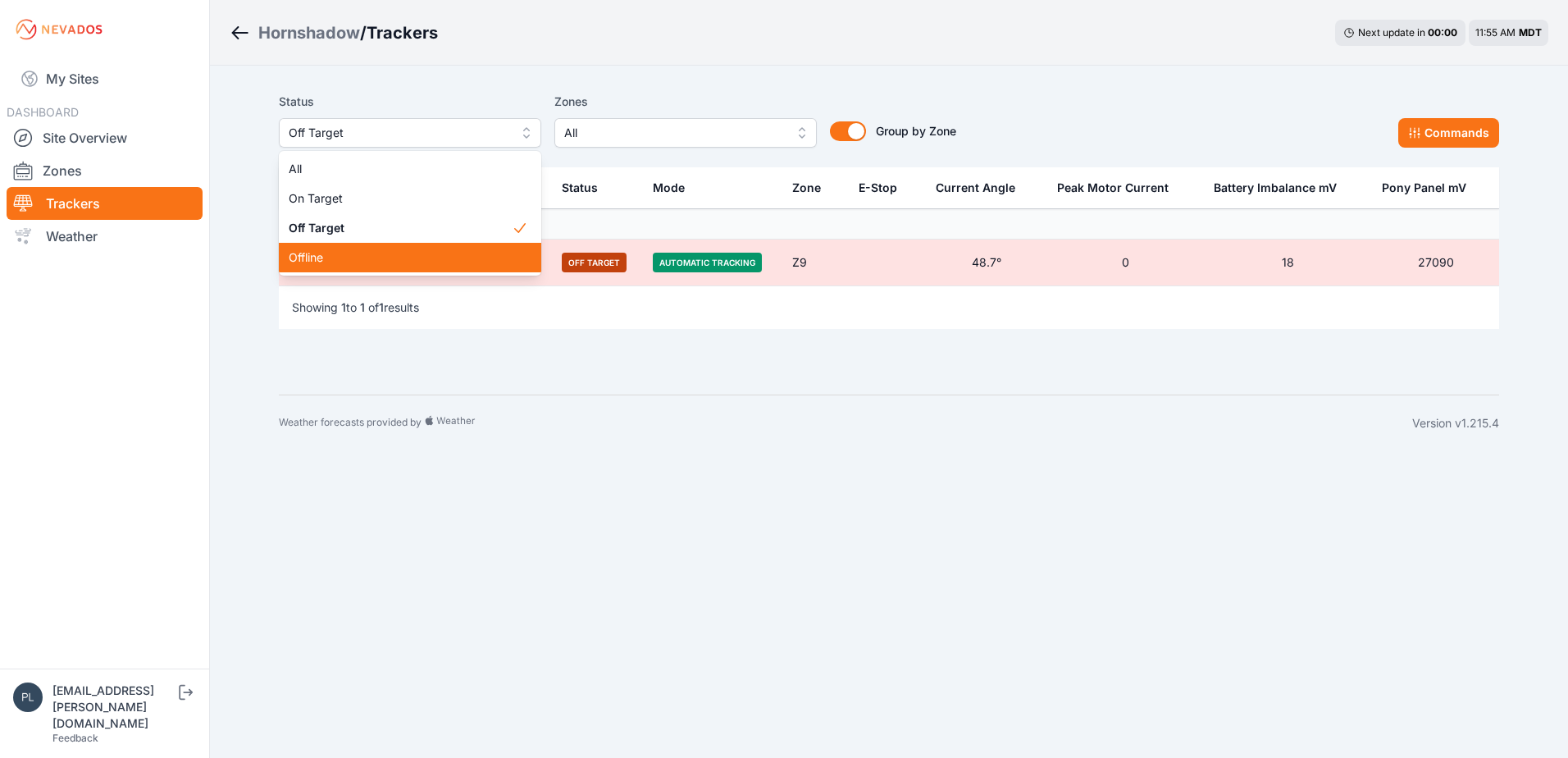
click at [442, 251] on span "Offline" at bounding box center [400, 257] width 223 height 17
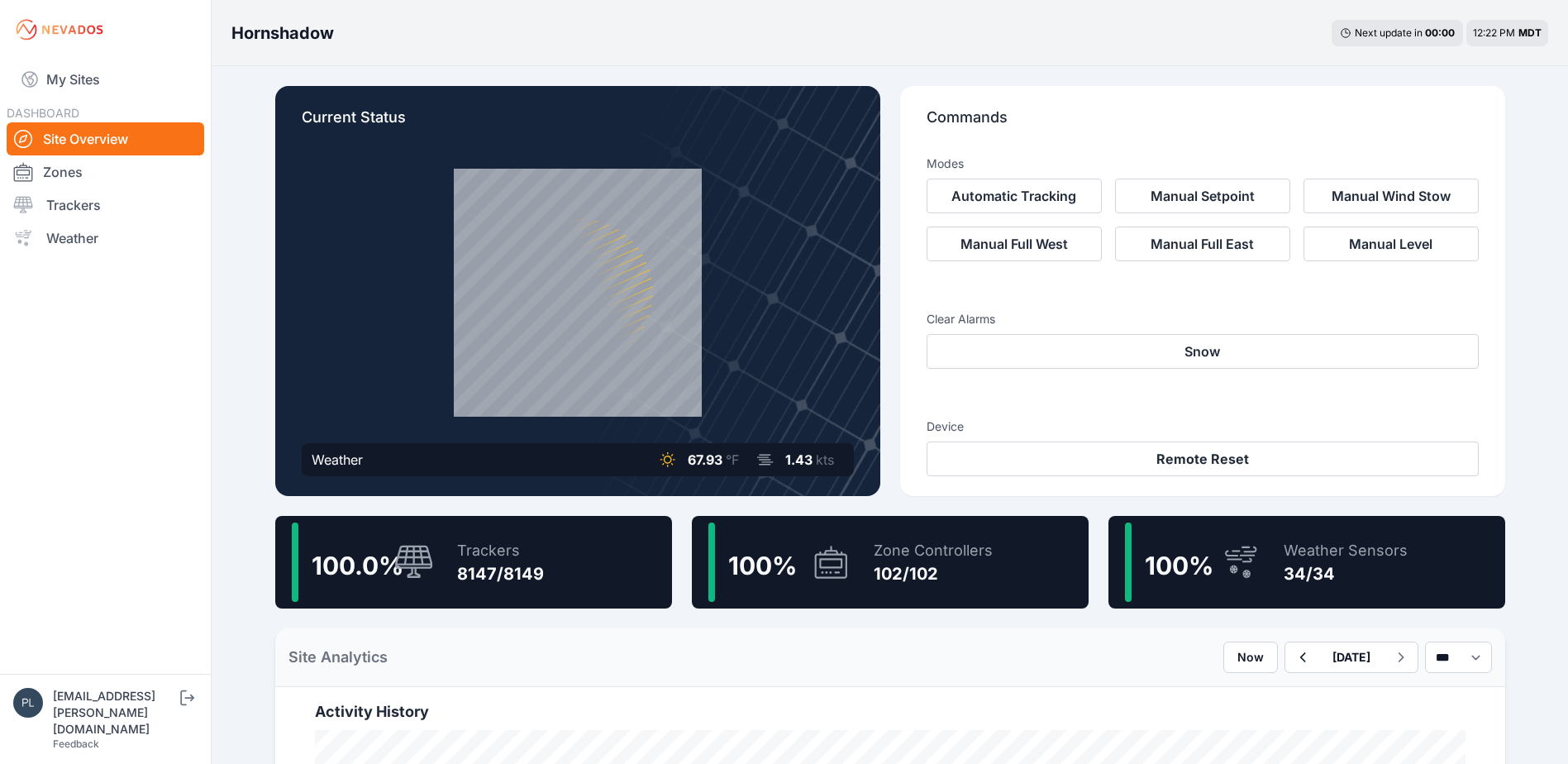
scroll to position [496, 0]
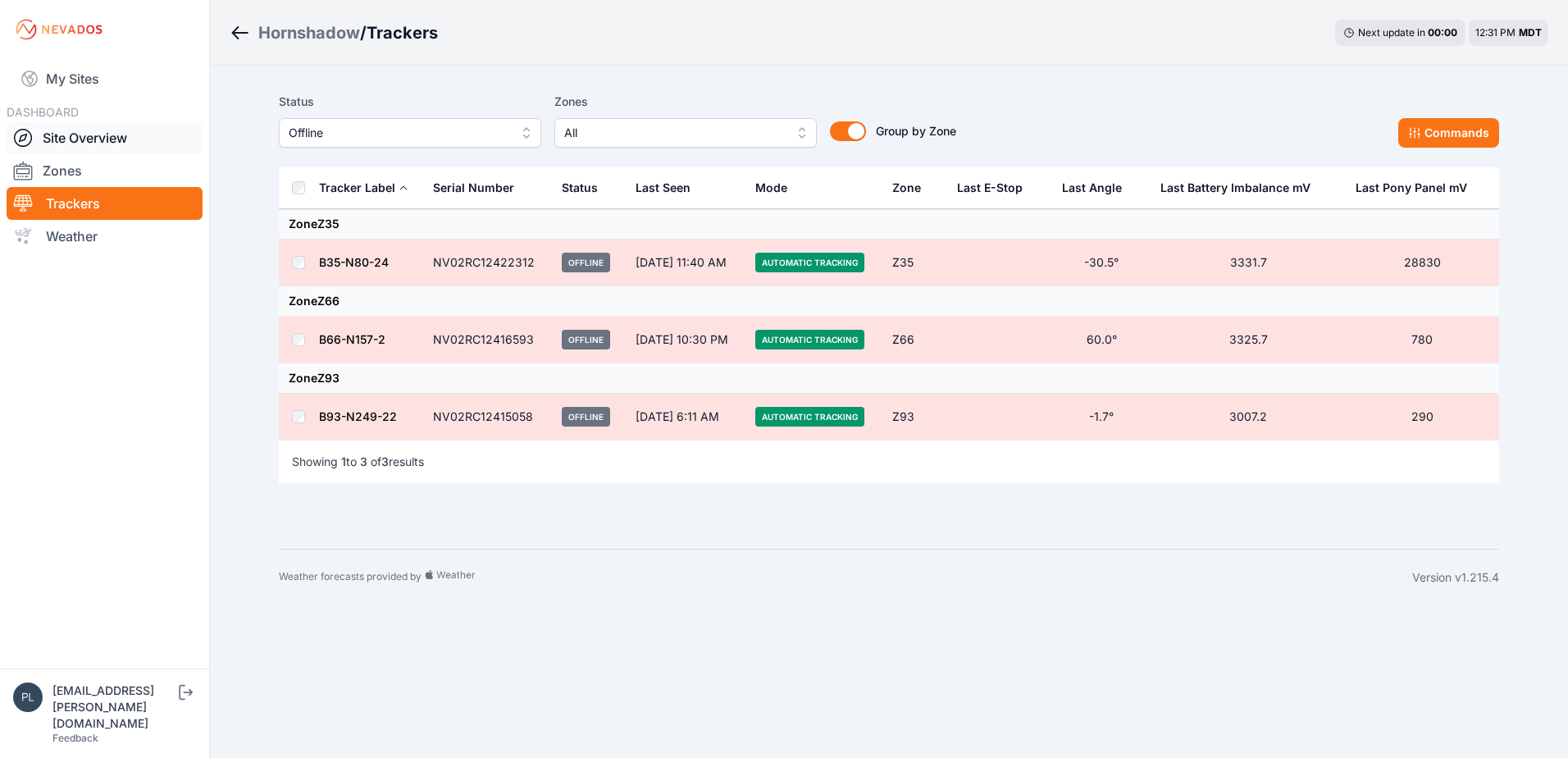
click at [77, 144] on link "Site Overview" at bounding box center [104, 138] width 196 height 33
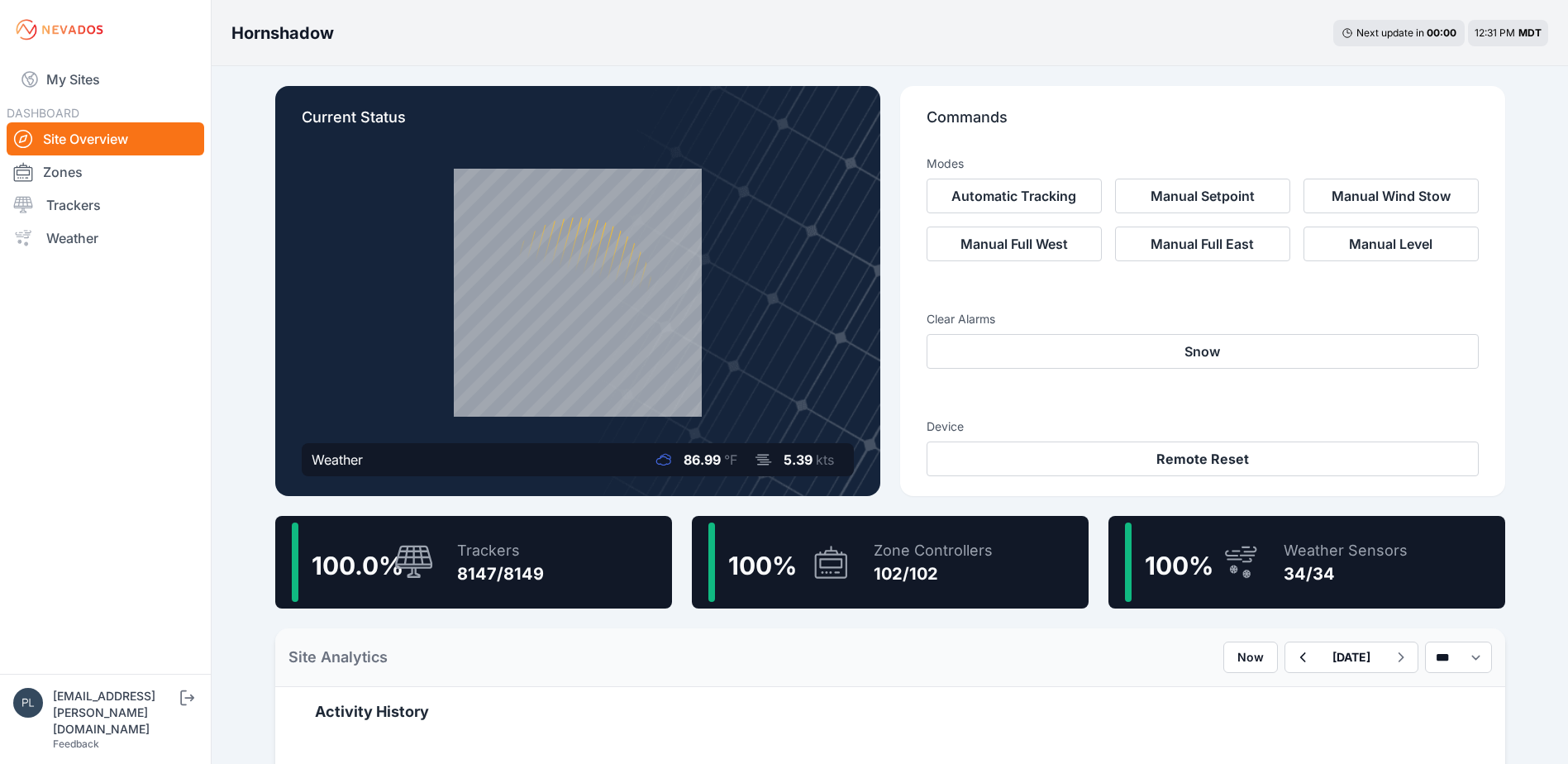
click at [187, 449] on nav "My Sites DASHBOARD Site Overview Zones Trackers Weather" at bounding box center [105, 360] width 211 height 601
click at [498, 569] on div "8147/8149" at bounding box center [500, 573] width 87 height 23
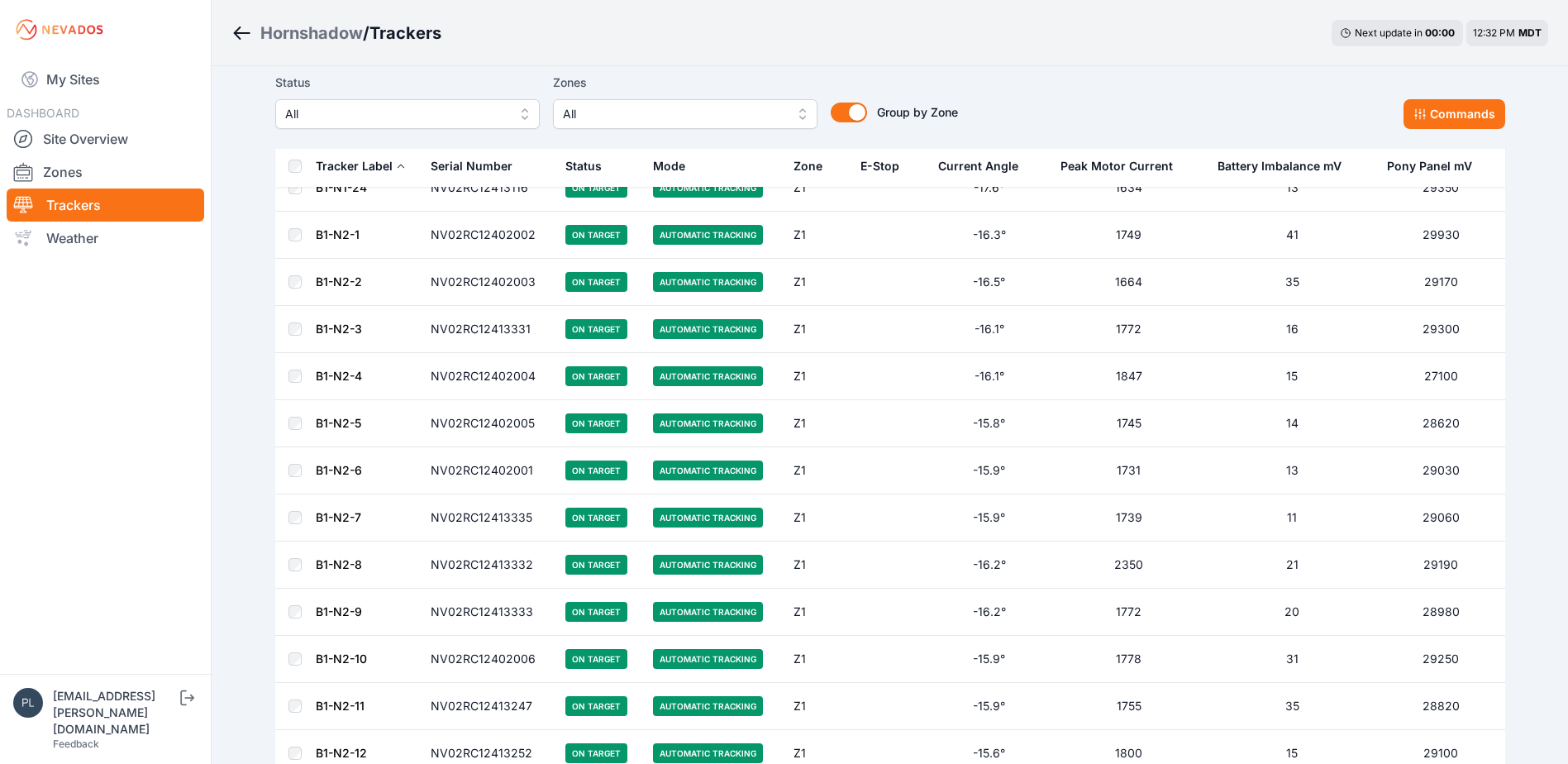
scroll to position [909, 0]
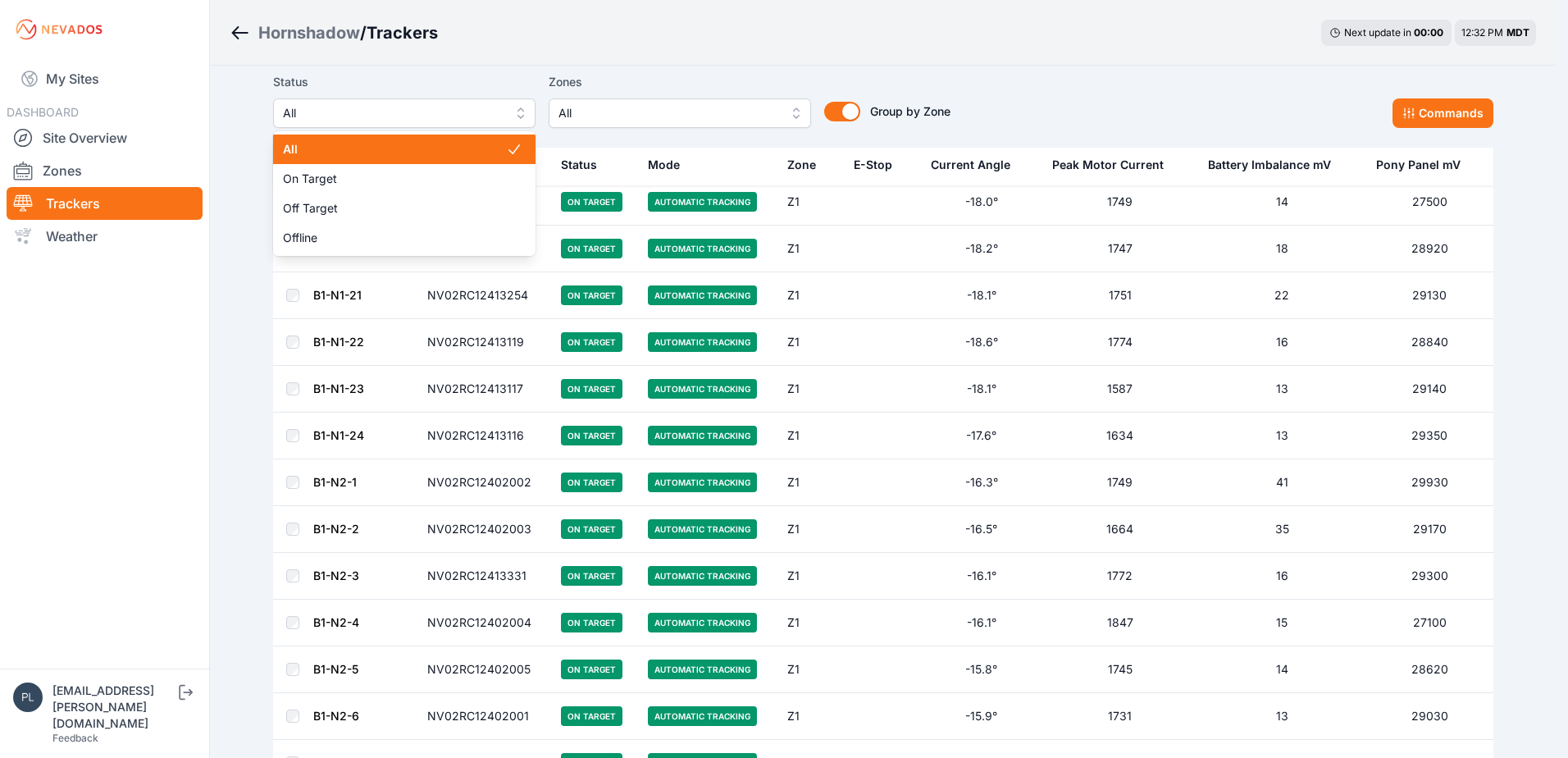
click at [362, 99] on button "All" at bounding box center [404, 113] width 262 height 30
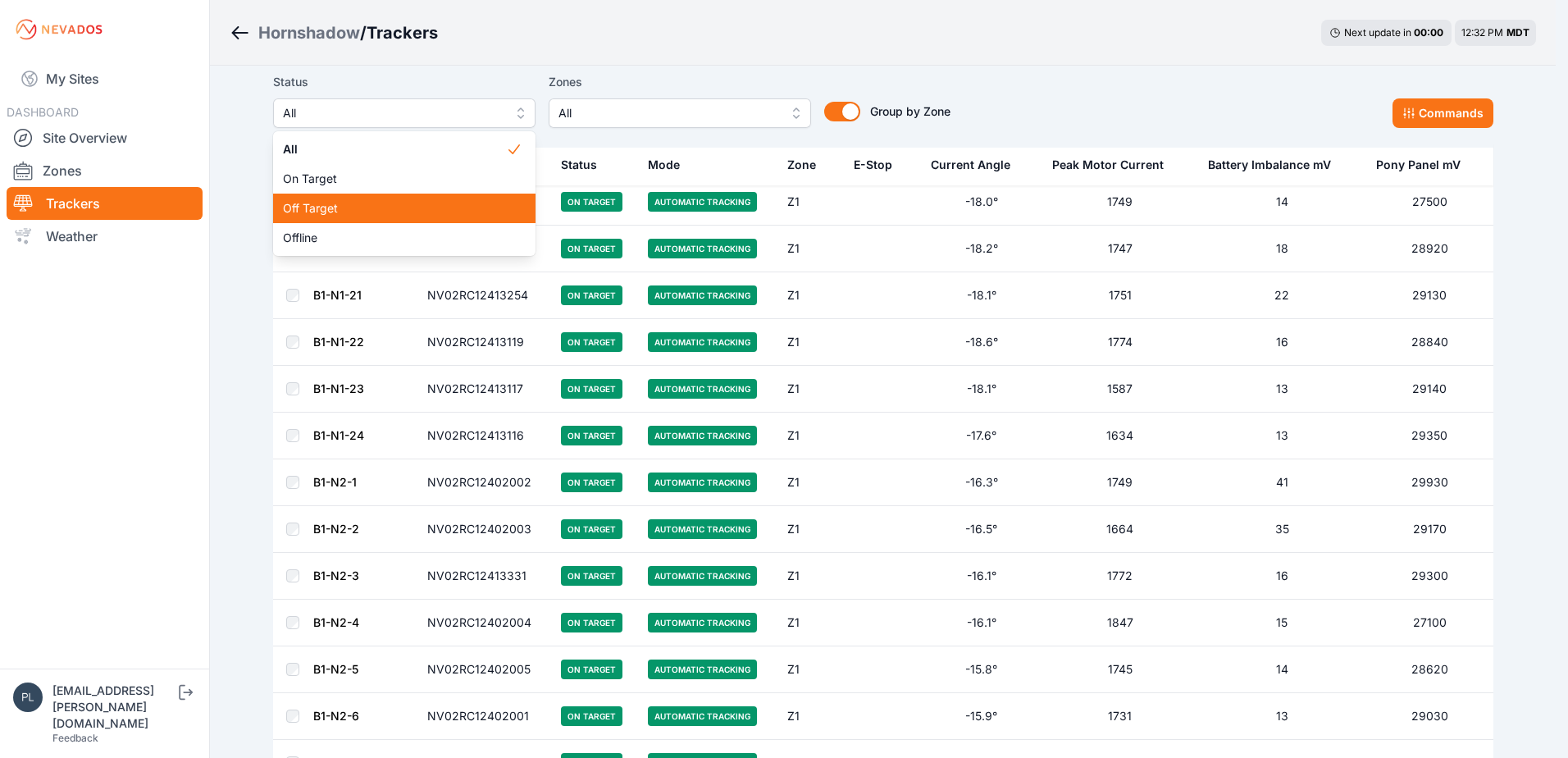
click at [369, 209] on span "Off Target" at bounding box center [394, 208] width 223 height 17
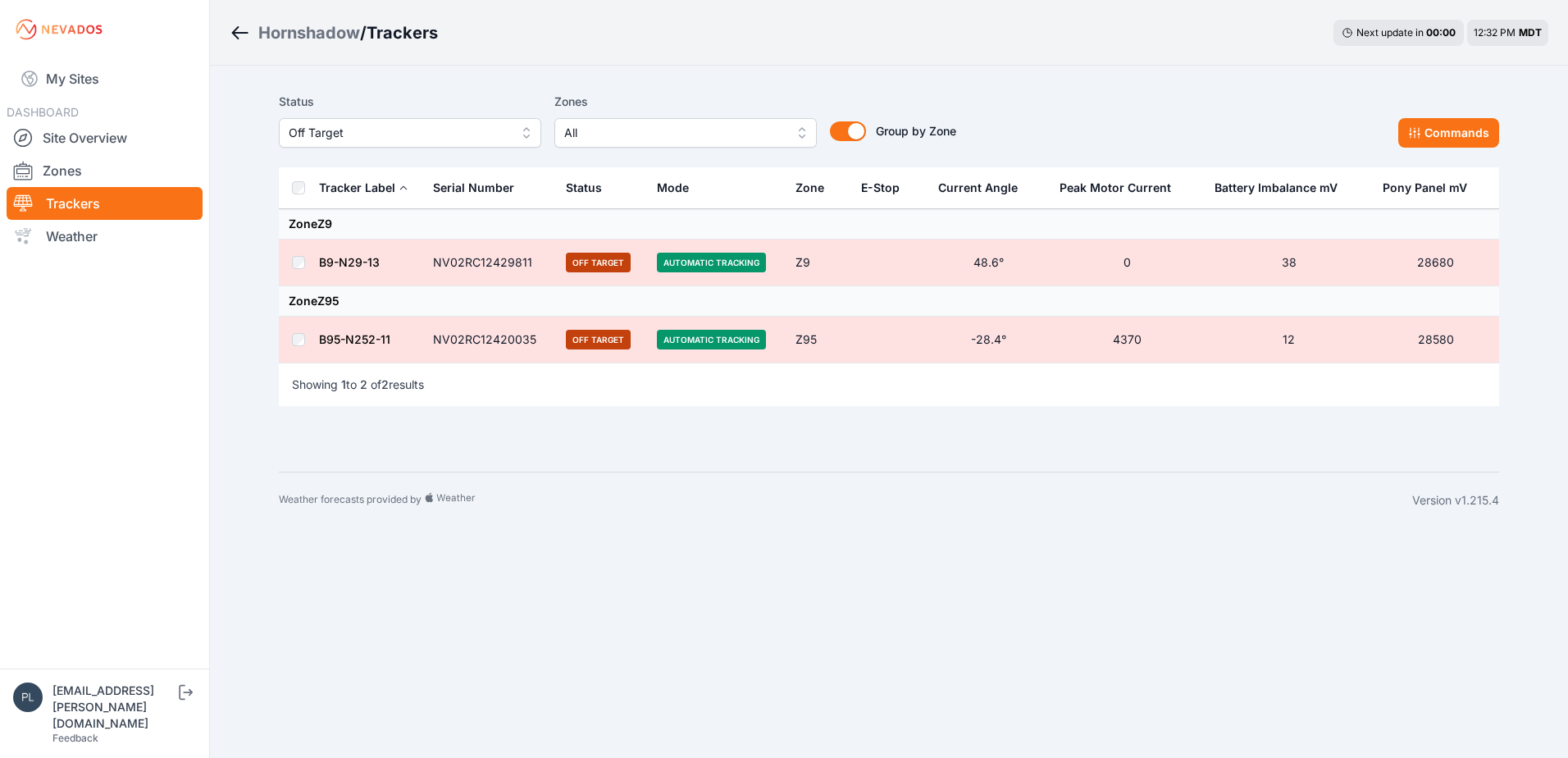
click at [428, 136] on span "Off Target" at bounding box center [398, 132] width 220 height 20
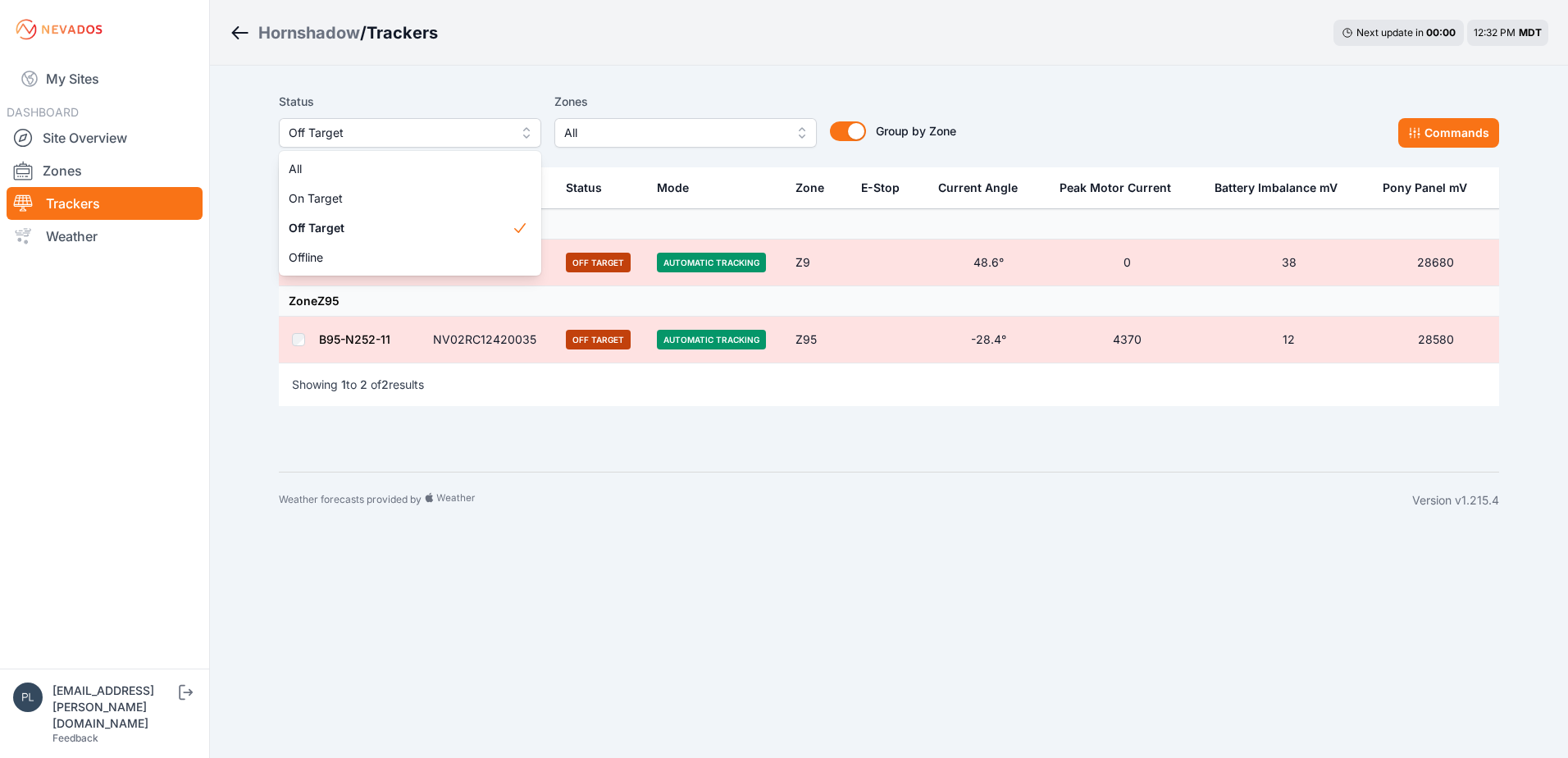
click at [226, 444] on div "Hornshadow / Trackers Next update in 00 : 00 12:32 PM MDT Status Off Target All…" at bounding box center [784, 263] width 1568 height 528
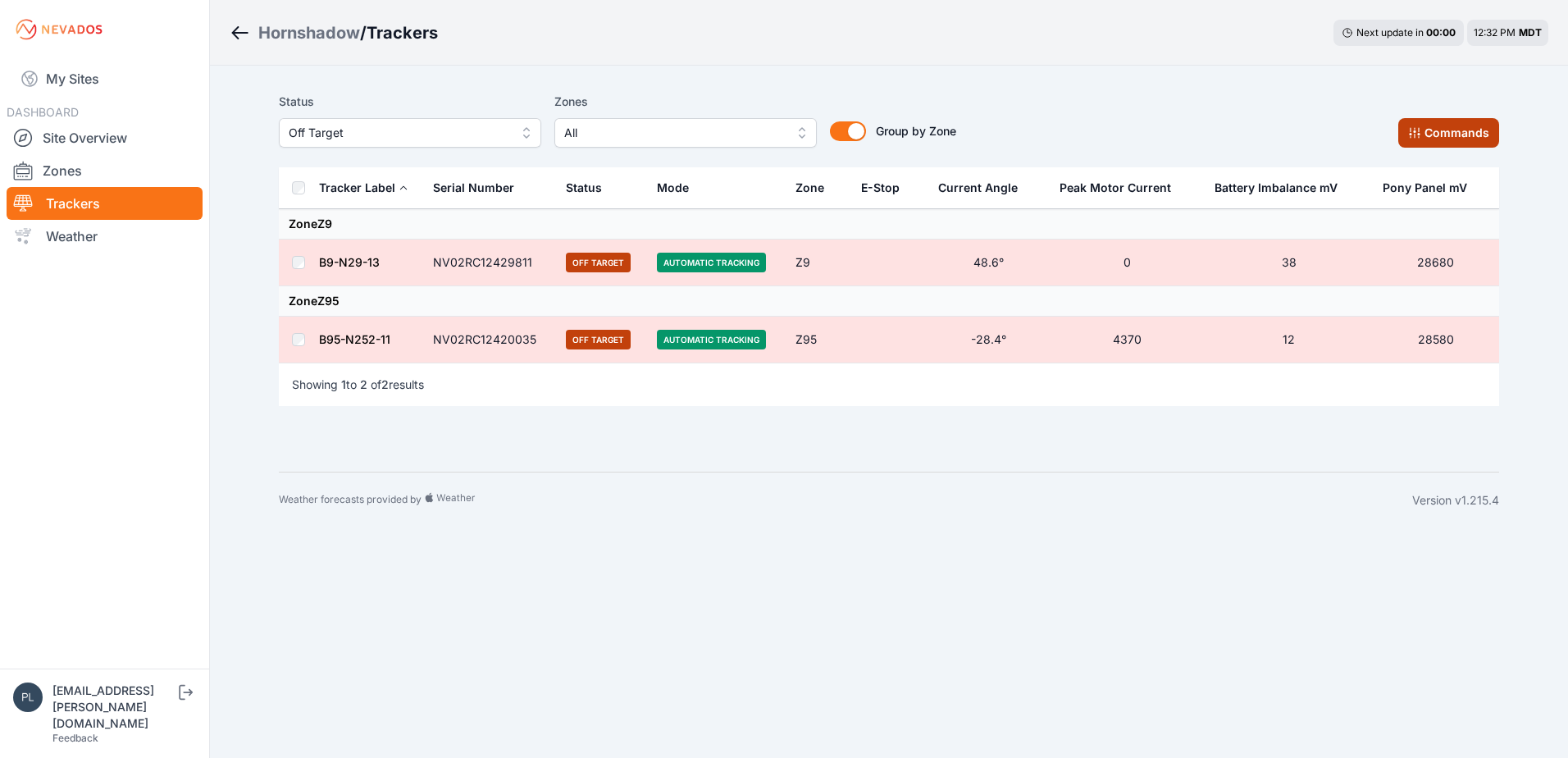
click at [1422, 138] on button "Commands" at bounding box center [1448, 133] width 101 height 30
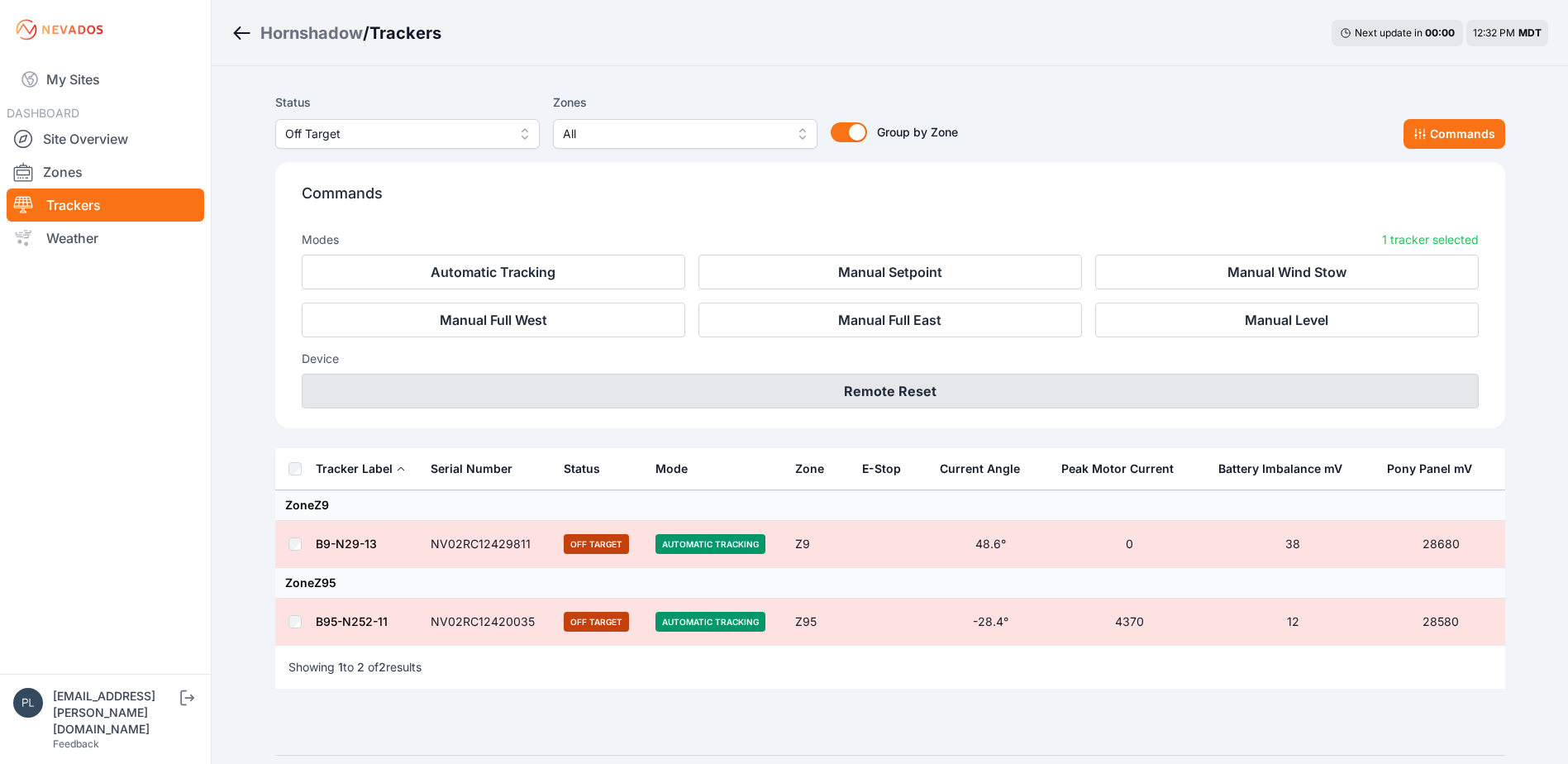
click at [913, 396] on button "Remote Reset" at bounding box center [890, 391] width 1177 height 35
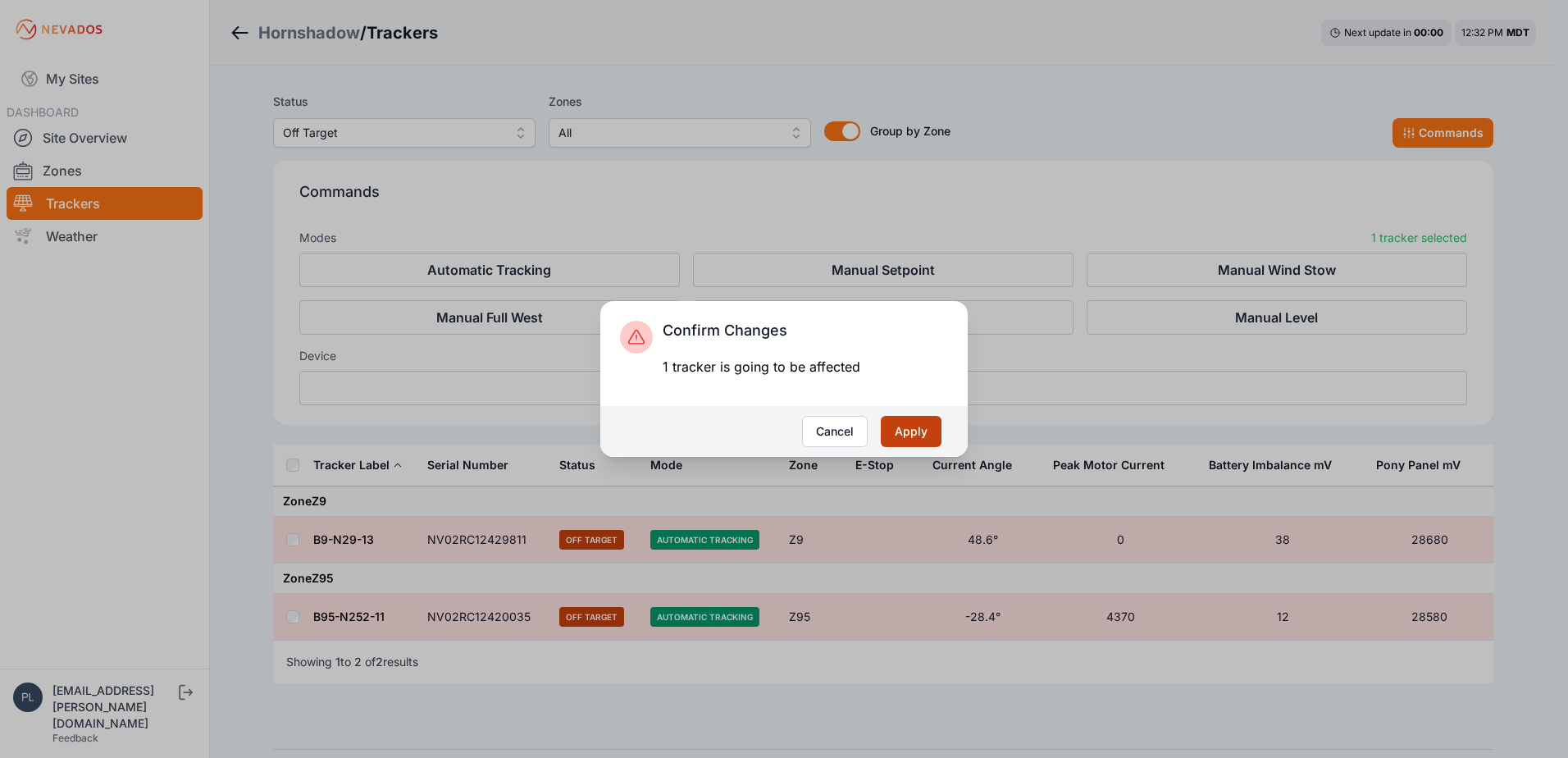
click at [904, 429] on button "Apply" at bounding box center [911, 431] width 61 height 31
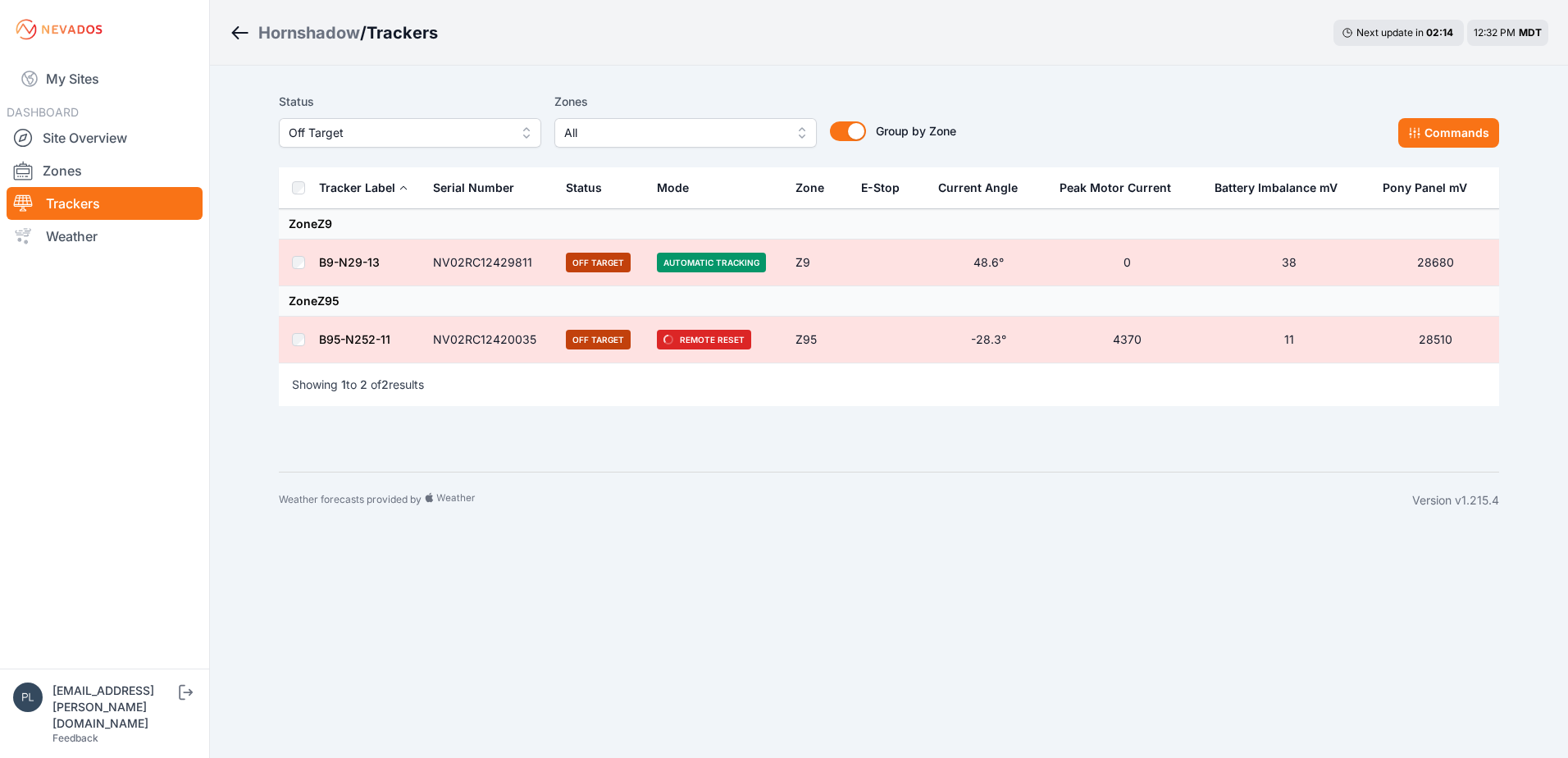
click at [203, 374] on nav "My Sites DASHBOARD Site Overview Zones Trackers Weather" at bounding box center [104, 357] width 209 height 596
click at [109, 143] on link "Site Overview" at bounding box center [104, 138] width 196 height 33
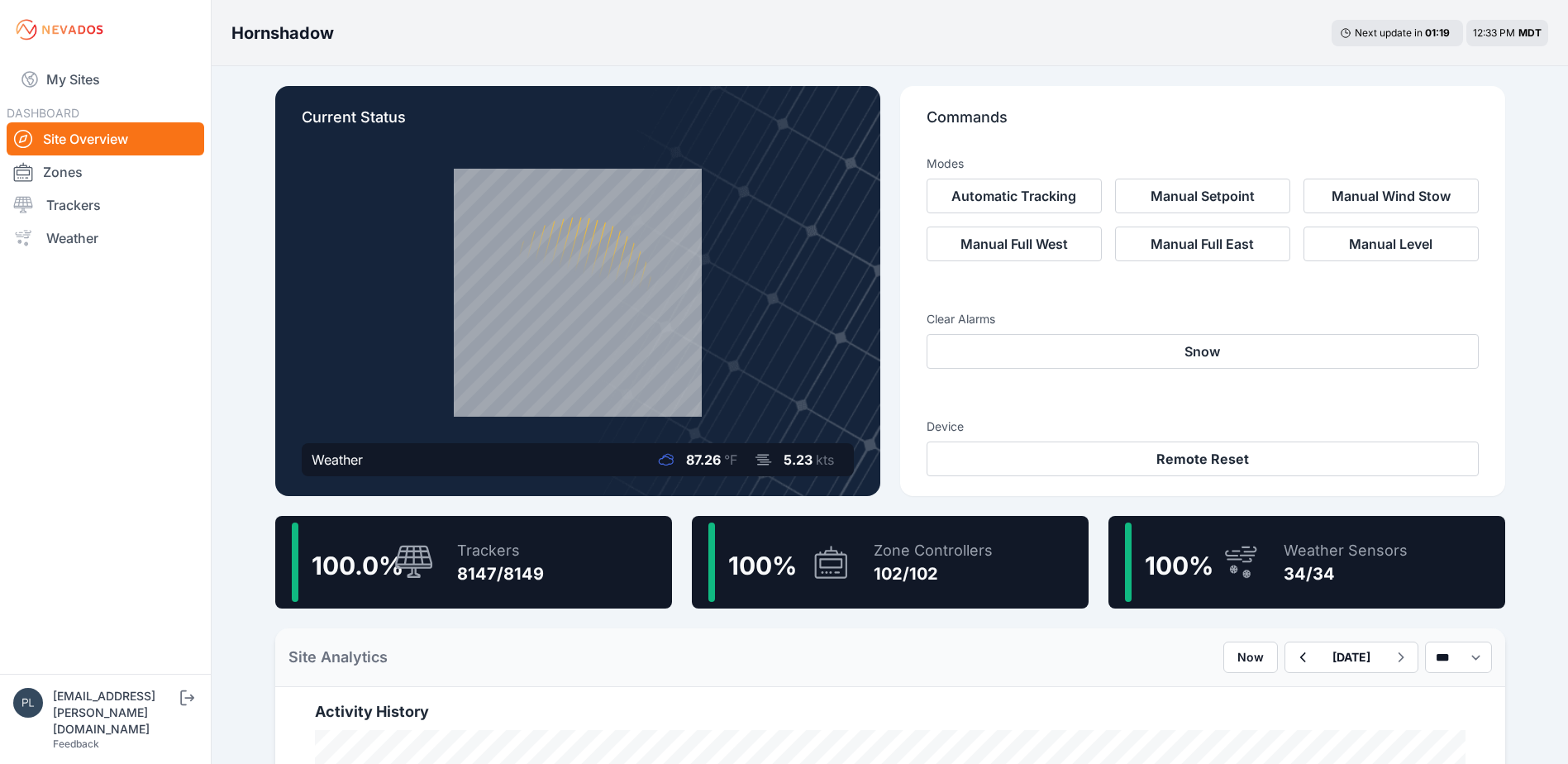
click at [110, 418] on nav "My Sites DASHBOARD Site Overview Zones Trackers Weather" at bounding box center [105, 360] width 211 height 601
click at [204, 201] on nav "My Sites DASHBOARD Site Overview Zones Trackers Weather" at bounding box center [105, 360] width 211 height 601
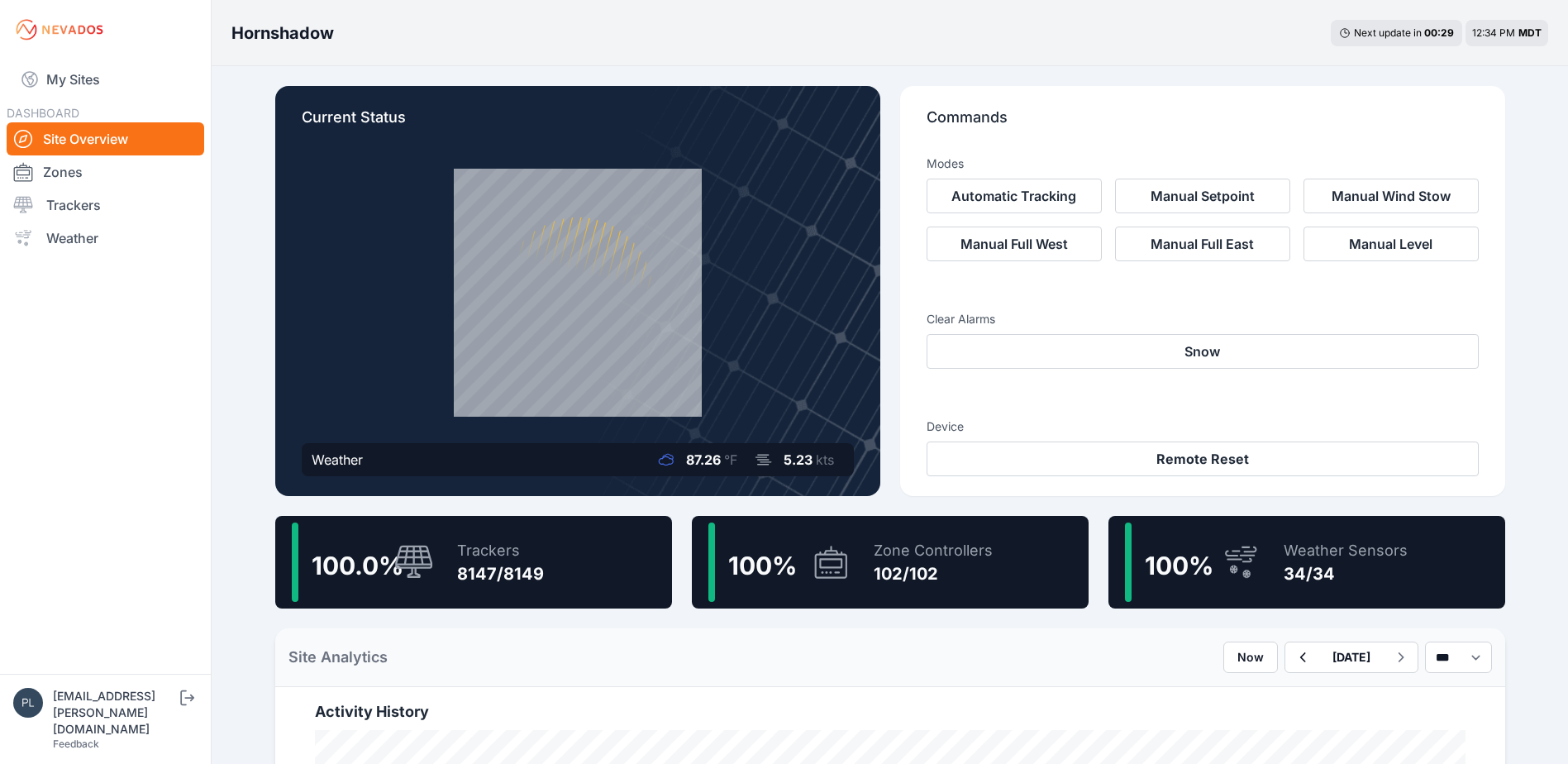
click at [165, 371] on nav "My Sites DASHBOARD Site Overview Zones Trackers Weather" at bounding box center [105, 360] width 211 height 601
click at [183, 393] on nav "My Sites DASHBOARD Site Overview Zones Trackers Weather" at bounding box center [105, 360] width 211 height 601
